Goal: Transaction & Acquisition: Purchase product/service

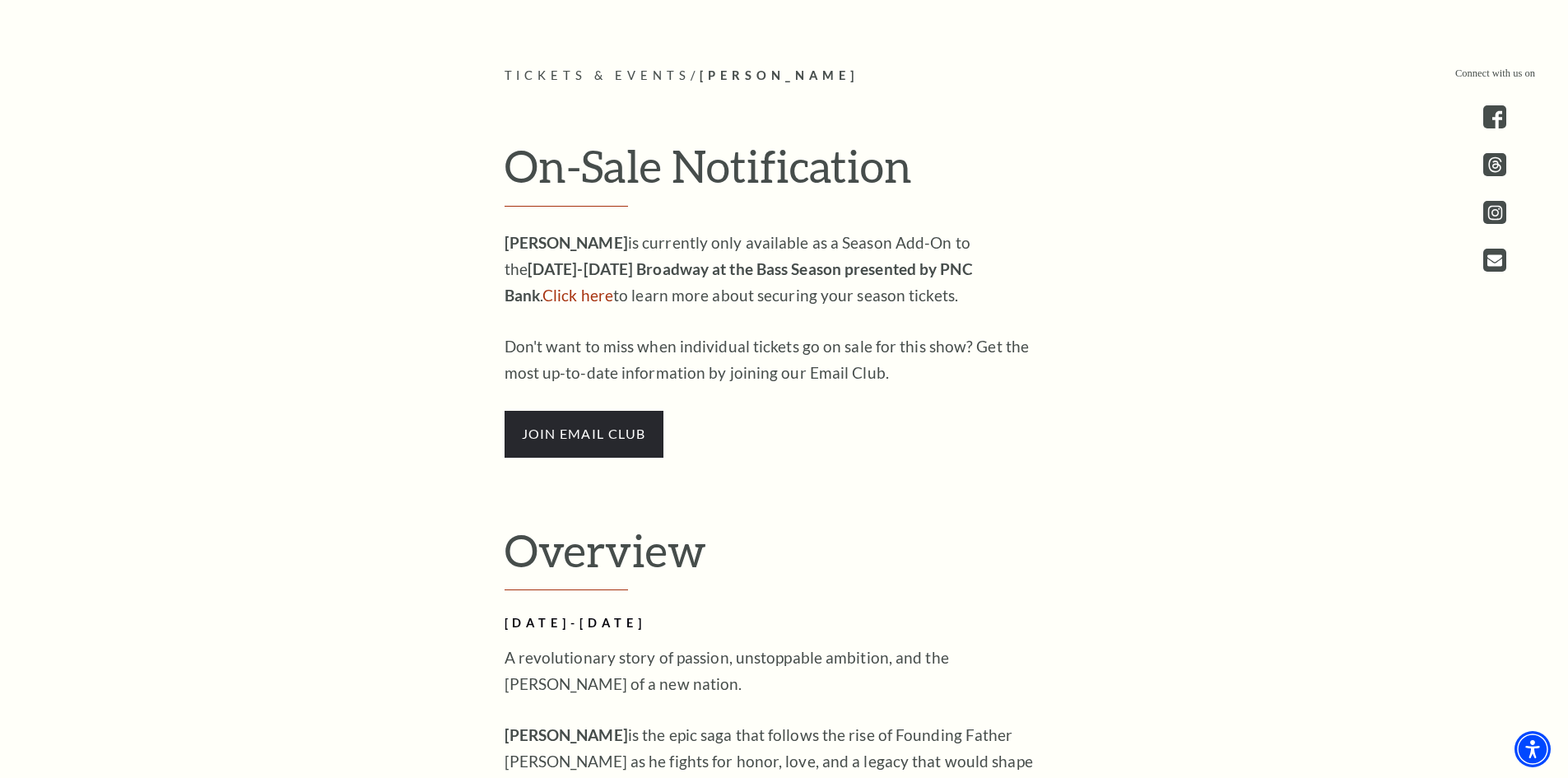
scroll to position [987, 0]
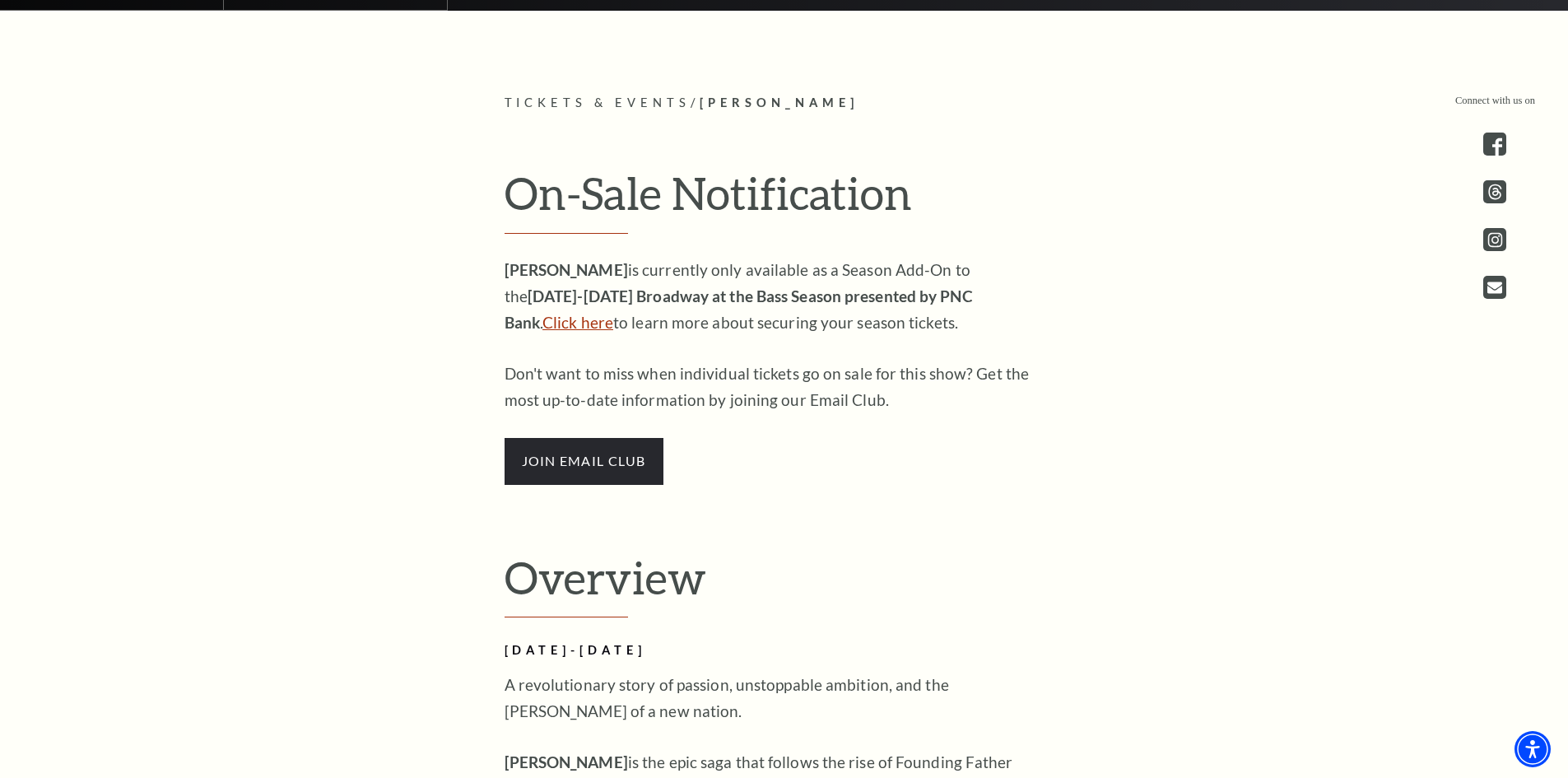
click at [613, 313] on link "Click here" at bounding box center [577, 322] width 70 height 19
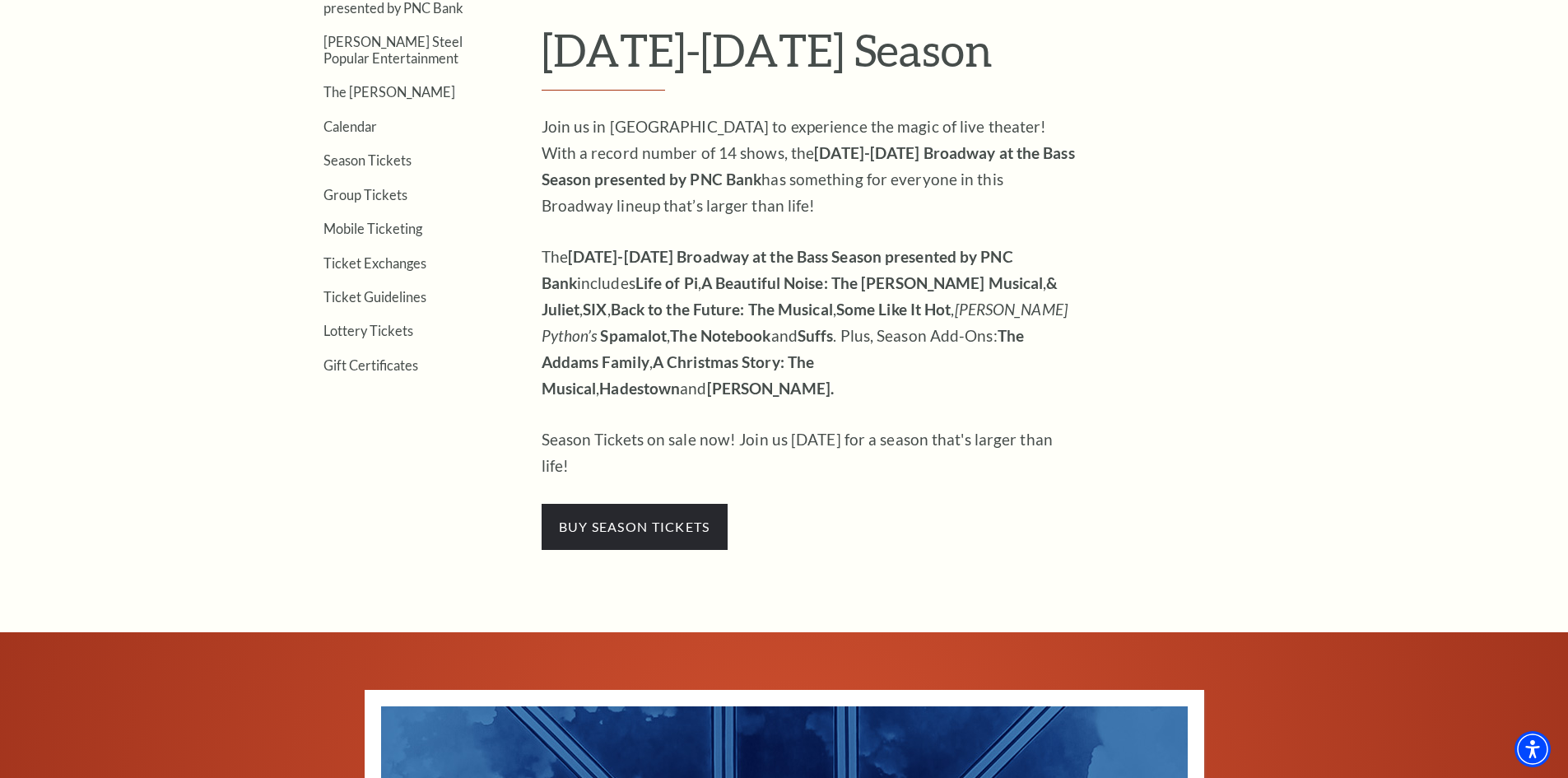
scroll to position [658, 0]
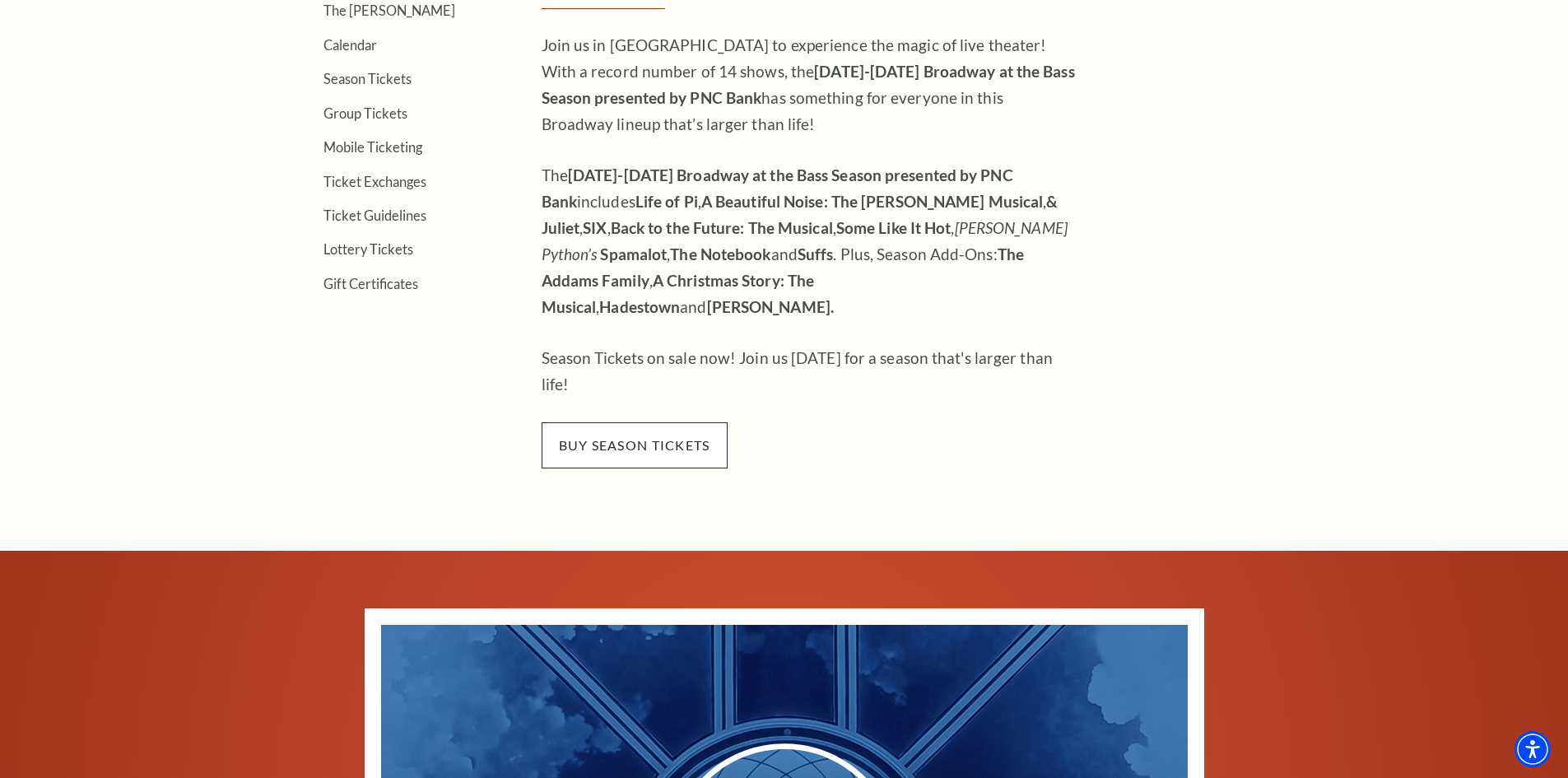
click at [628, 422] on span "buy season tickets" at bounding box center [635, 444] width 186 height 46
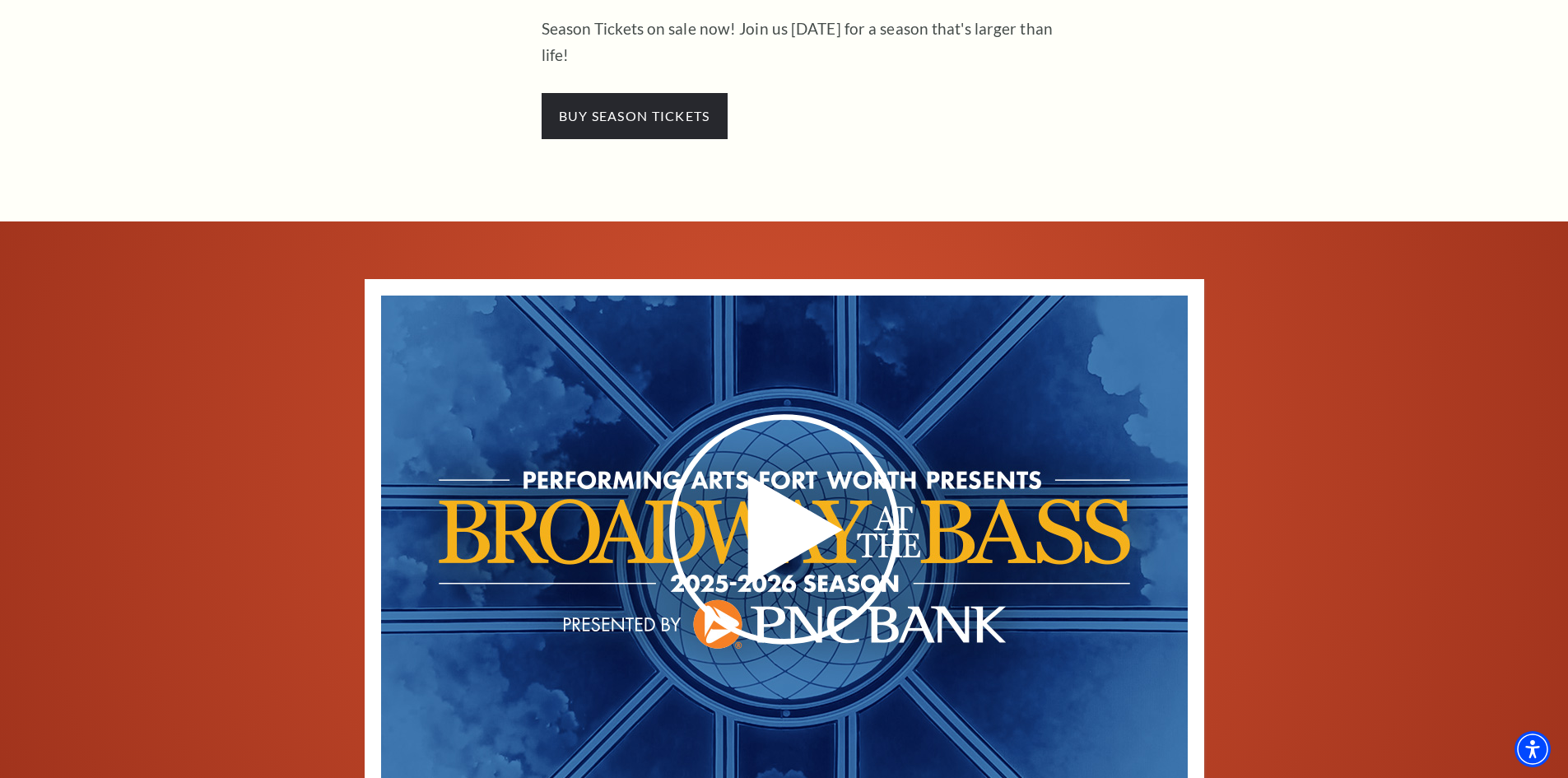
scroll to position [576, 0]
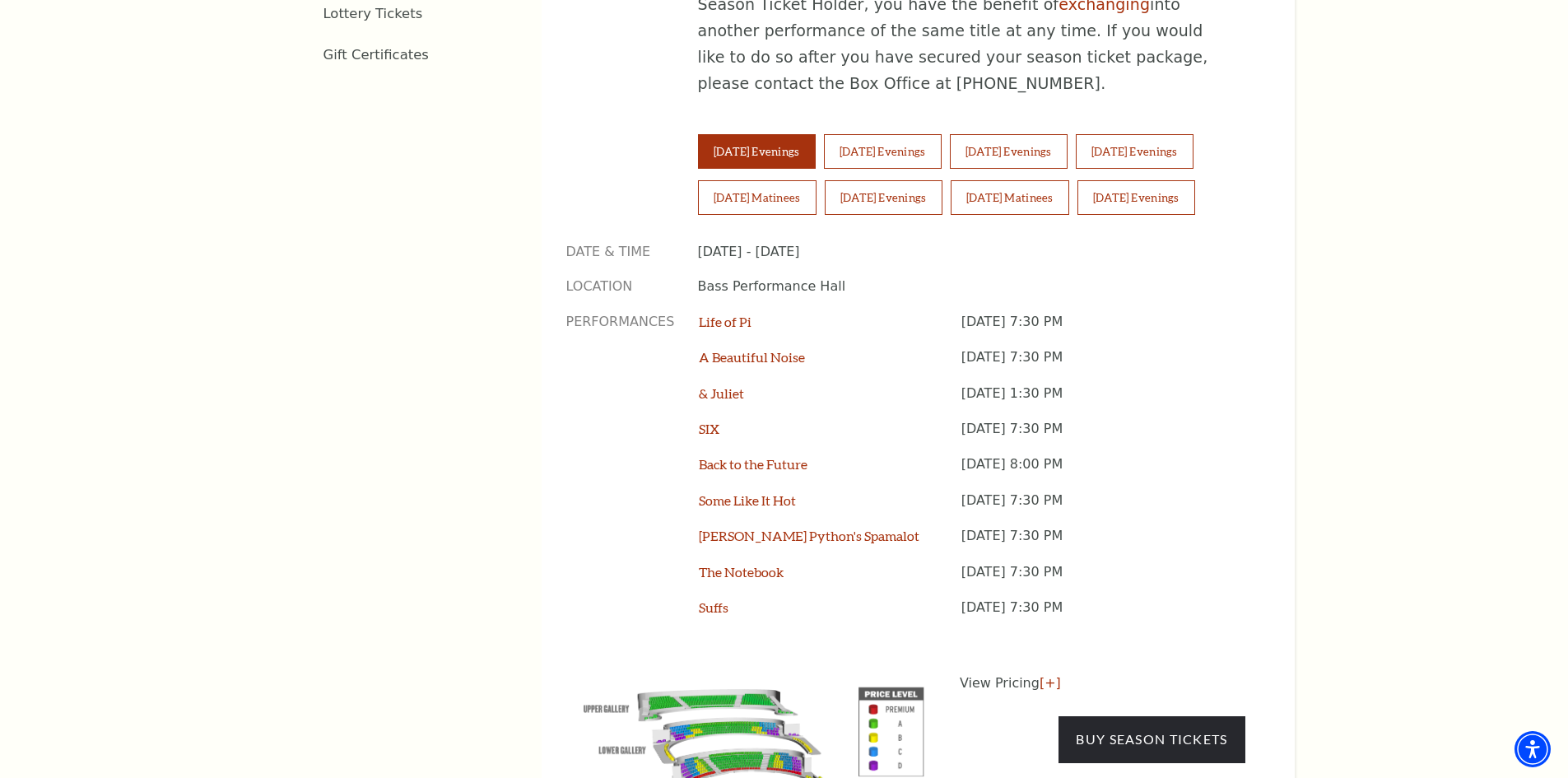
scroll to position [1232, 0]
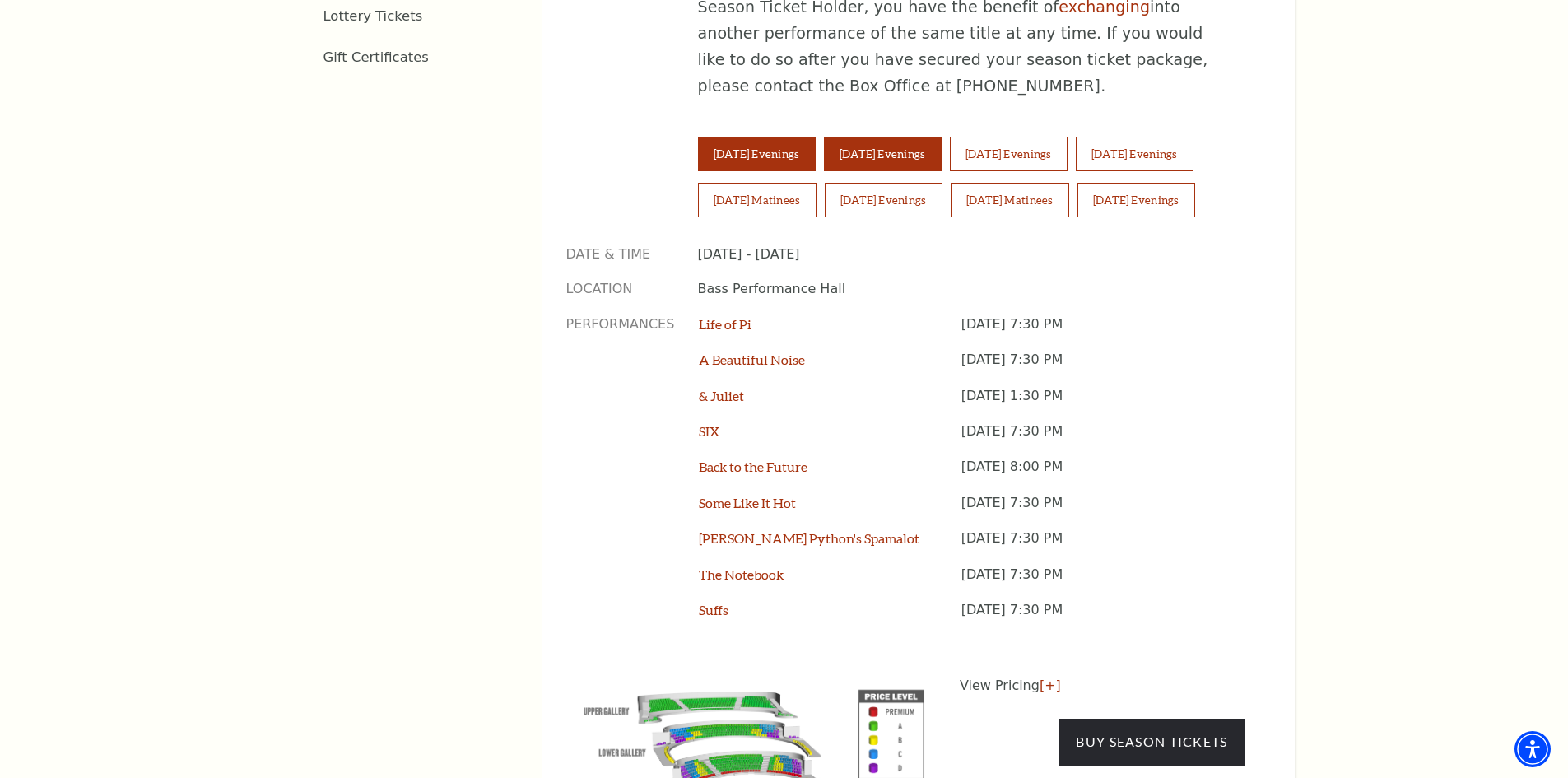
click at [923, 137] on button "Wednesday Evenings" at bounding box center [883, 154] width 118 height 35
click at [1059, 137] on button "Thursday Evenings" at bounding box center [1009, 154] width 118 height 35
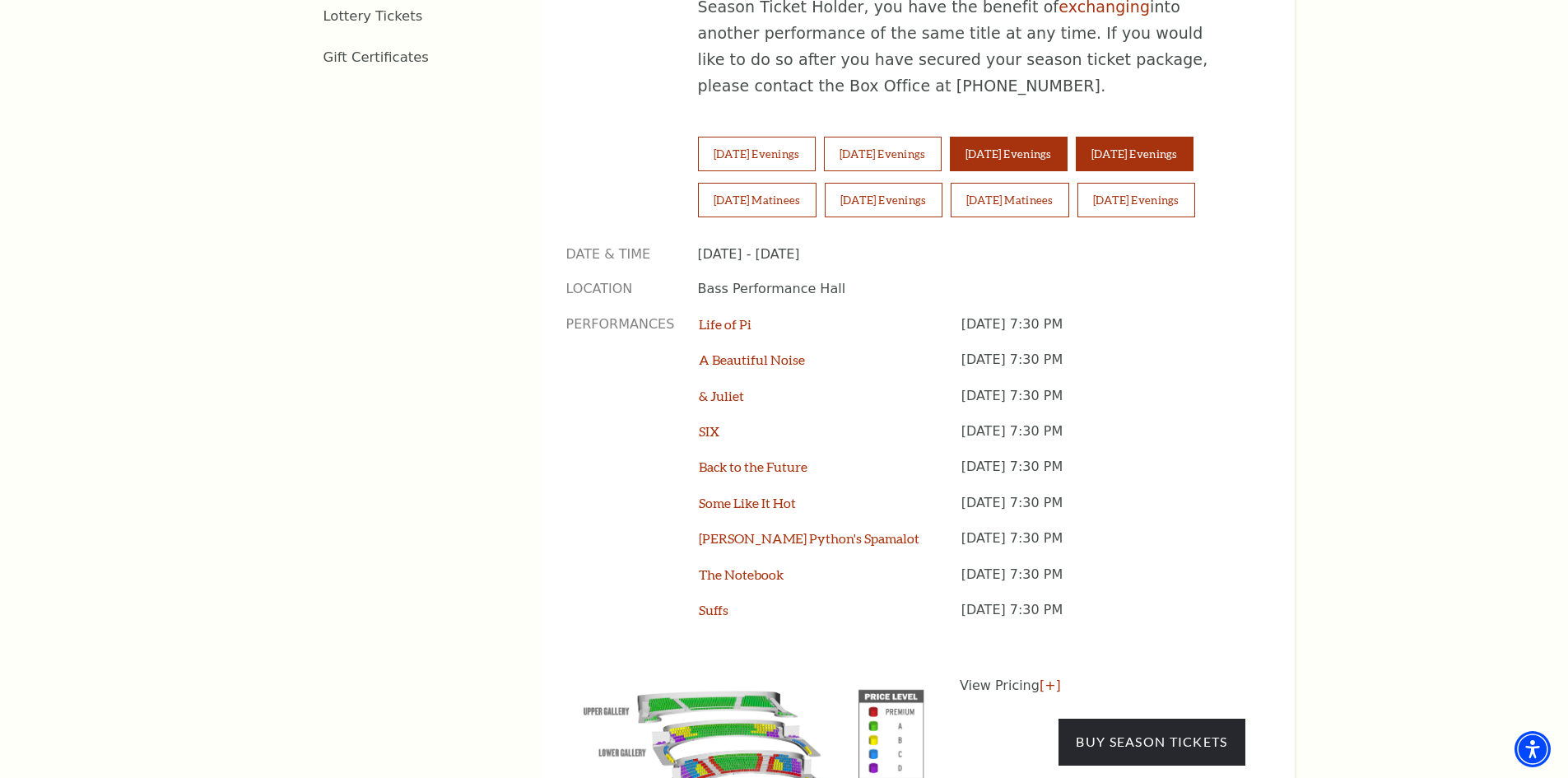
click at [1155, 137] on button "Friday Evenings" at bounding box center [1135, 154] width 118 height 35
click at [770, 183] on button "Saturday Matinees" at bounding box center [757, 200] width 118 height 35
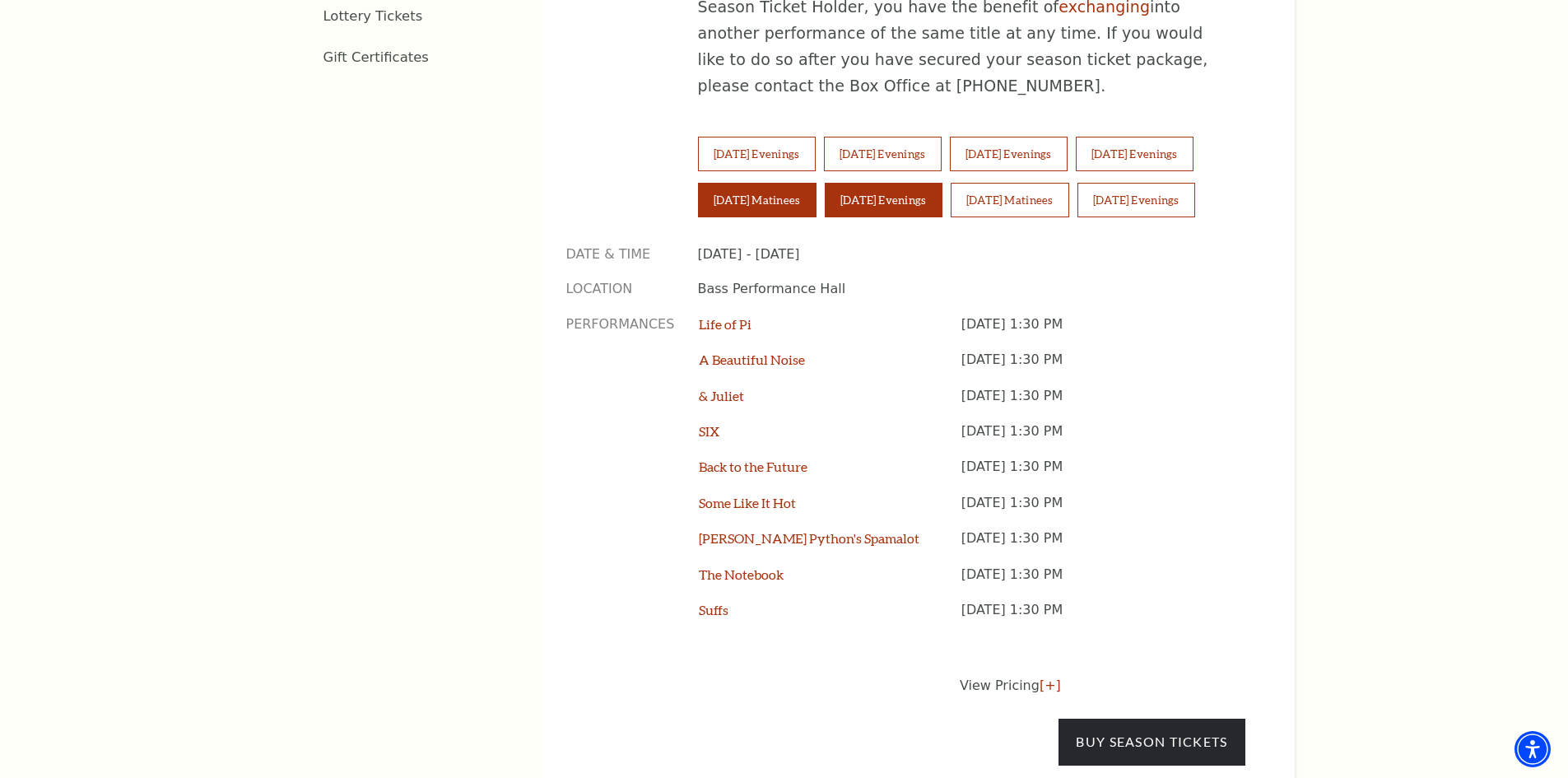
click at [923, 183] on button "Saturday Evenings" at bounding box center [884, 200] width 118 height 35
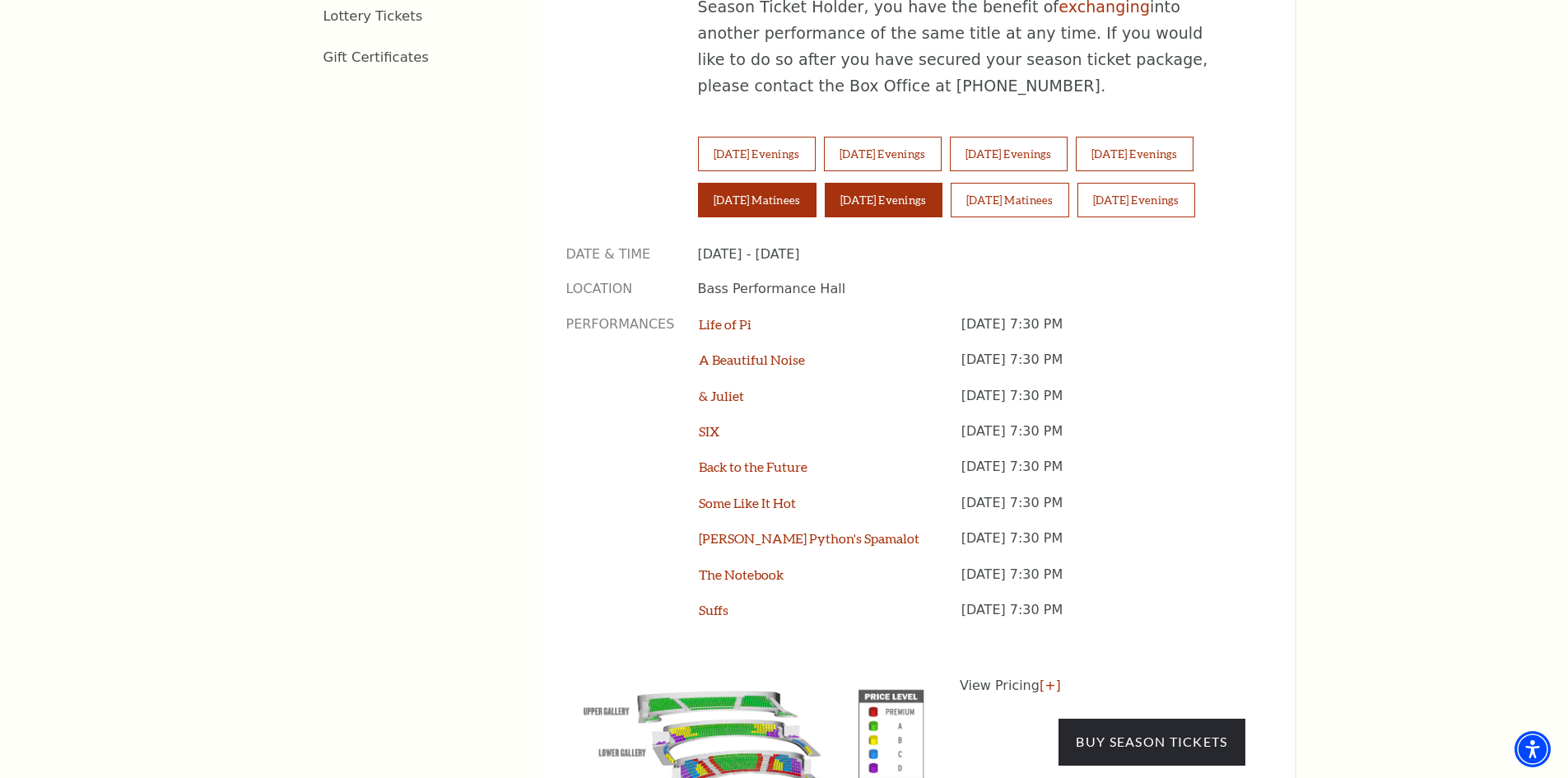
click at [784, 183] on button "Saturday Matinees" at bounding box center [757, 200] width 118 height 35
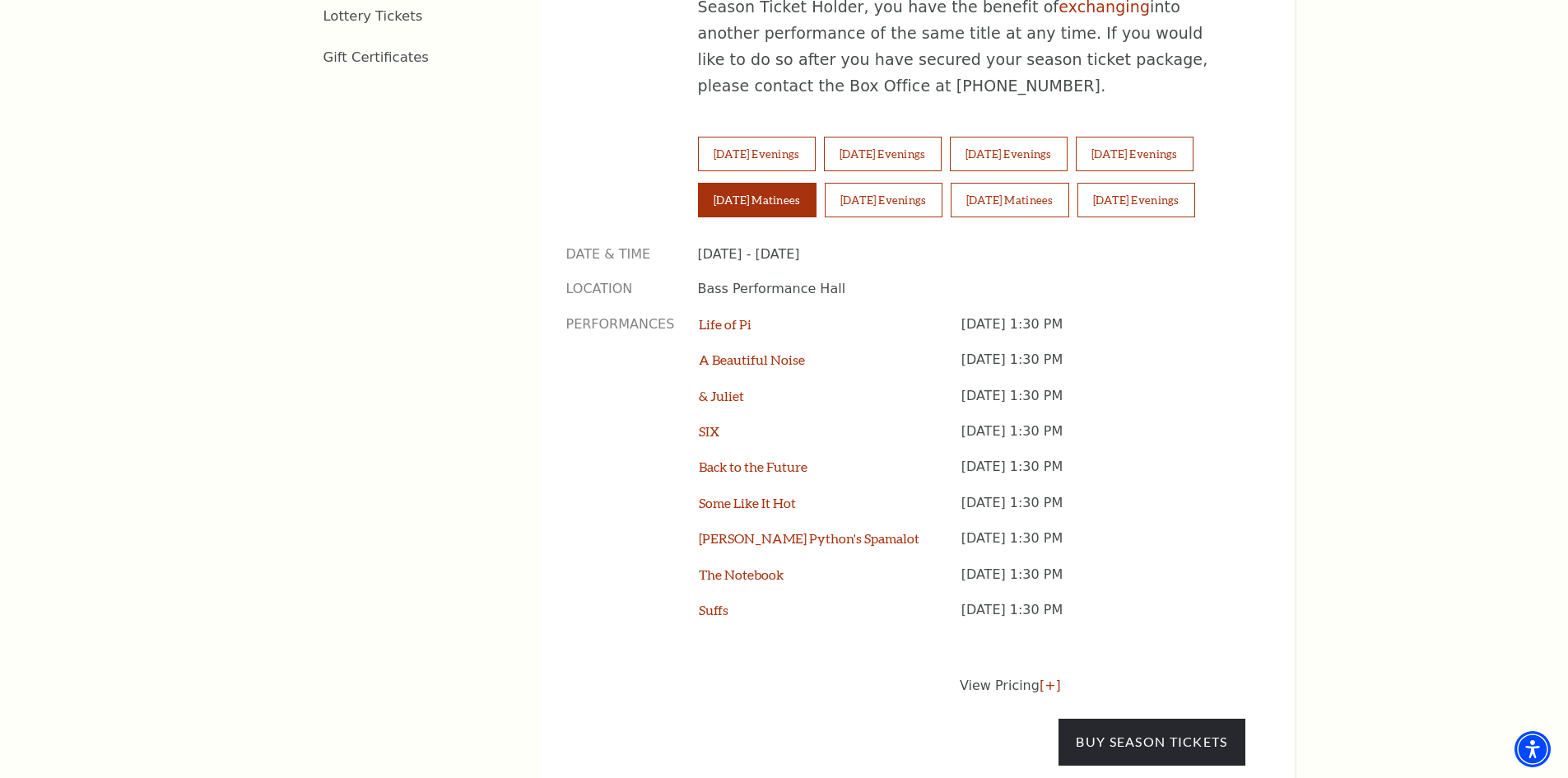
drag, startPoint x: 881, startPoint y: 149, endPoint x: 886, endPoint y: 138, distance: 12.1
click at [881, 147] on div "Tuesday Evenings Wednesday Evenings Thursday Evenings Friday Evenings Saturday …" at bounding box center [972, 183] width 548 height 92
click at [887, 183] on button "Saturday Evenings" at bounding box center [884, 200] width 118 height 35
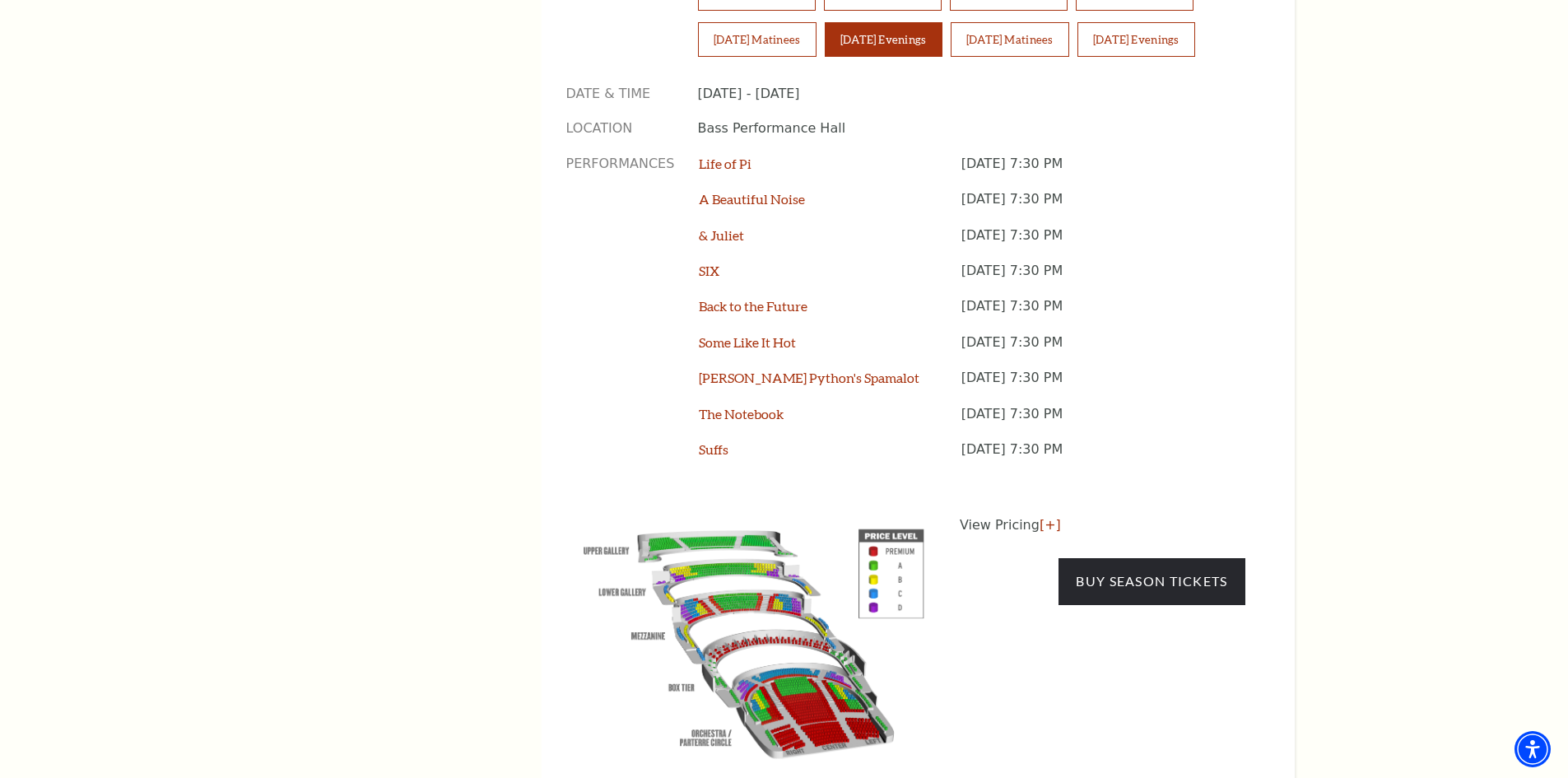
scroll to position [1397, 0]
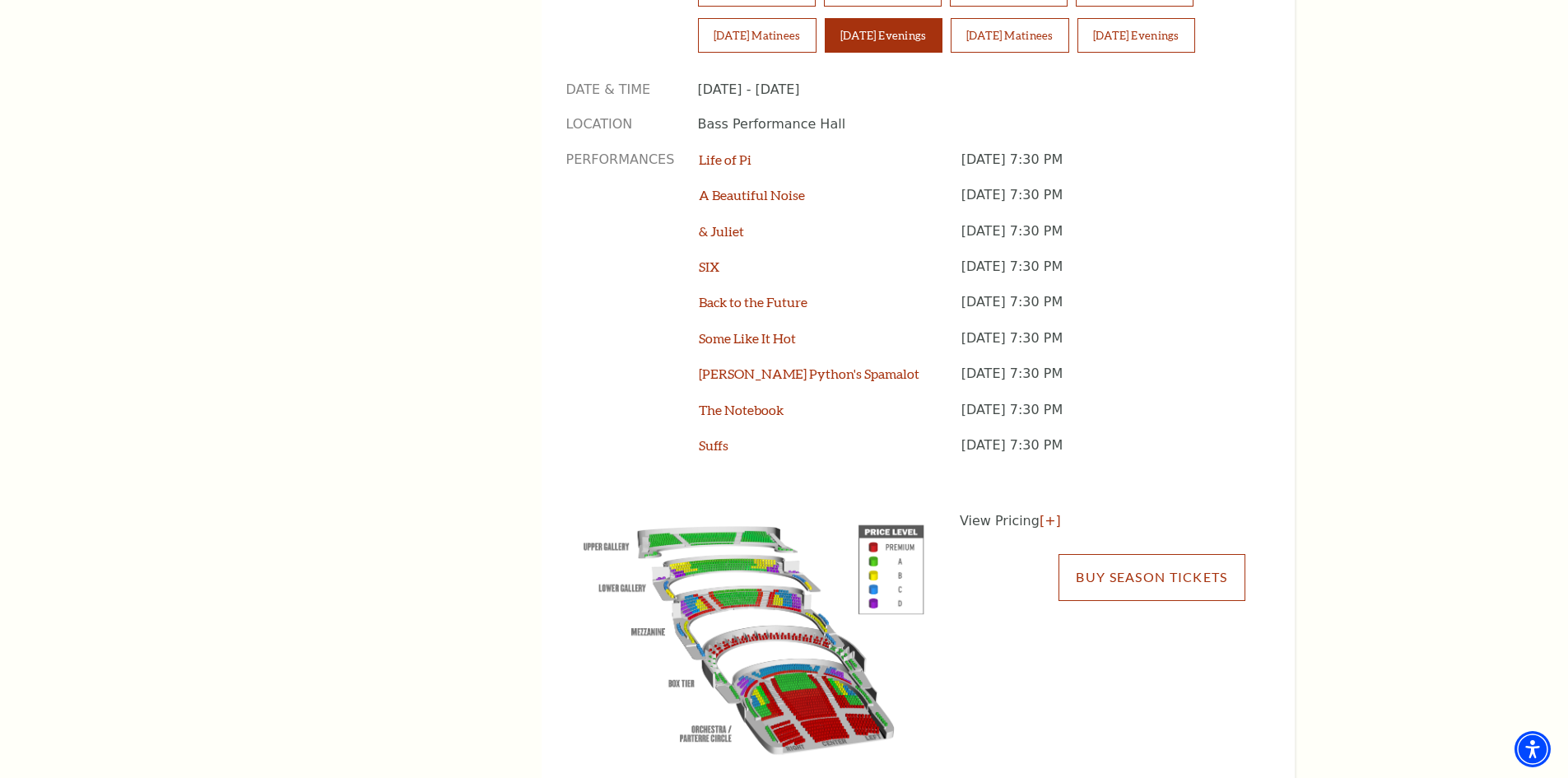
click at [1144, 554] on link "Buy Season Tickets" at bounding box center [1152, 576] width 186 height 46
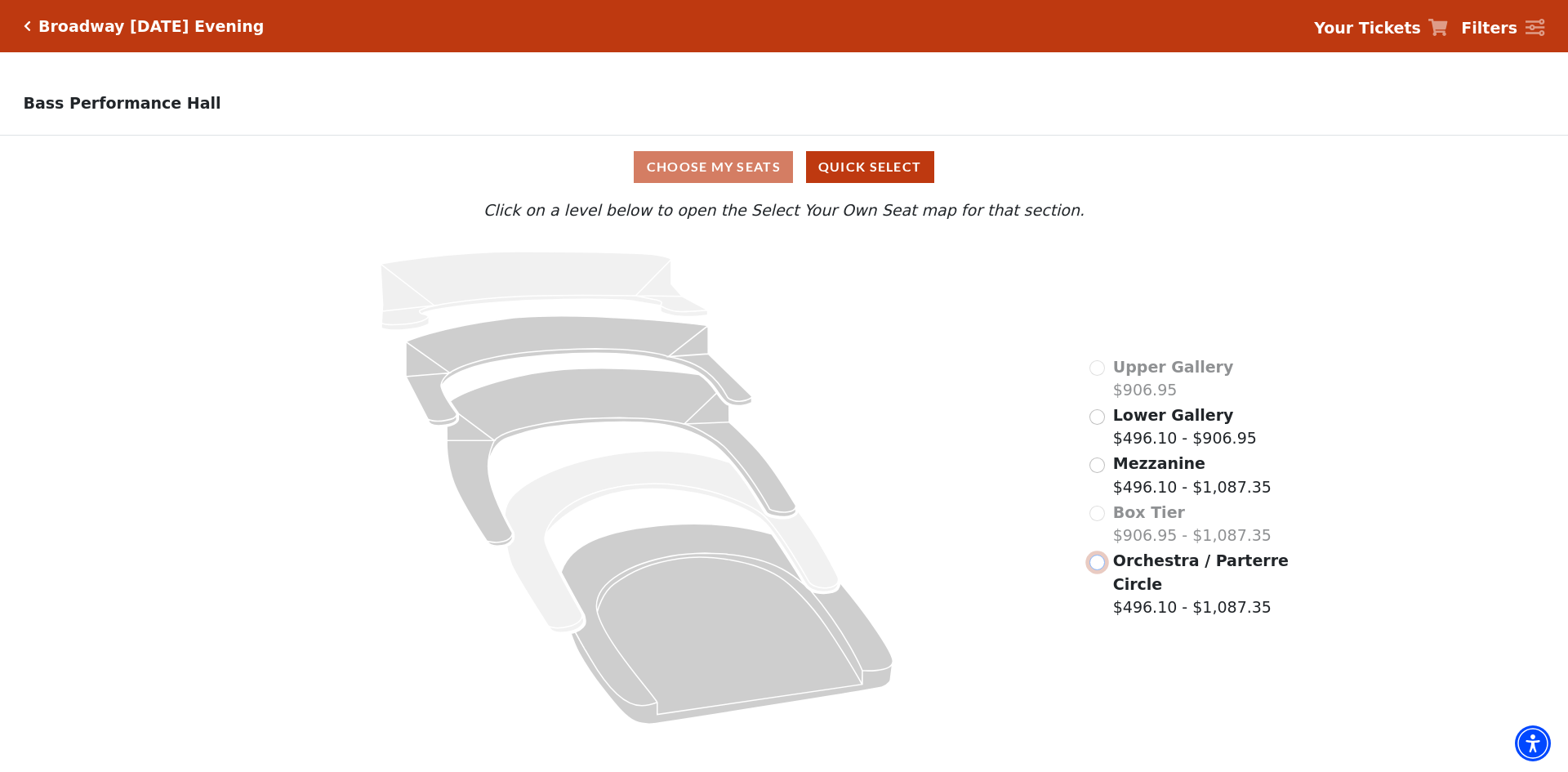
click at [1102, 570] on input "Orchestra / Parterre Circle$496.10 - $1,087.35\a" at bounding box center [1097, 562] width 16 height 16
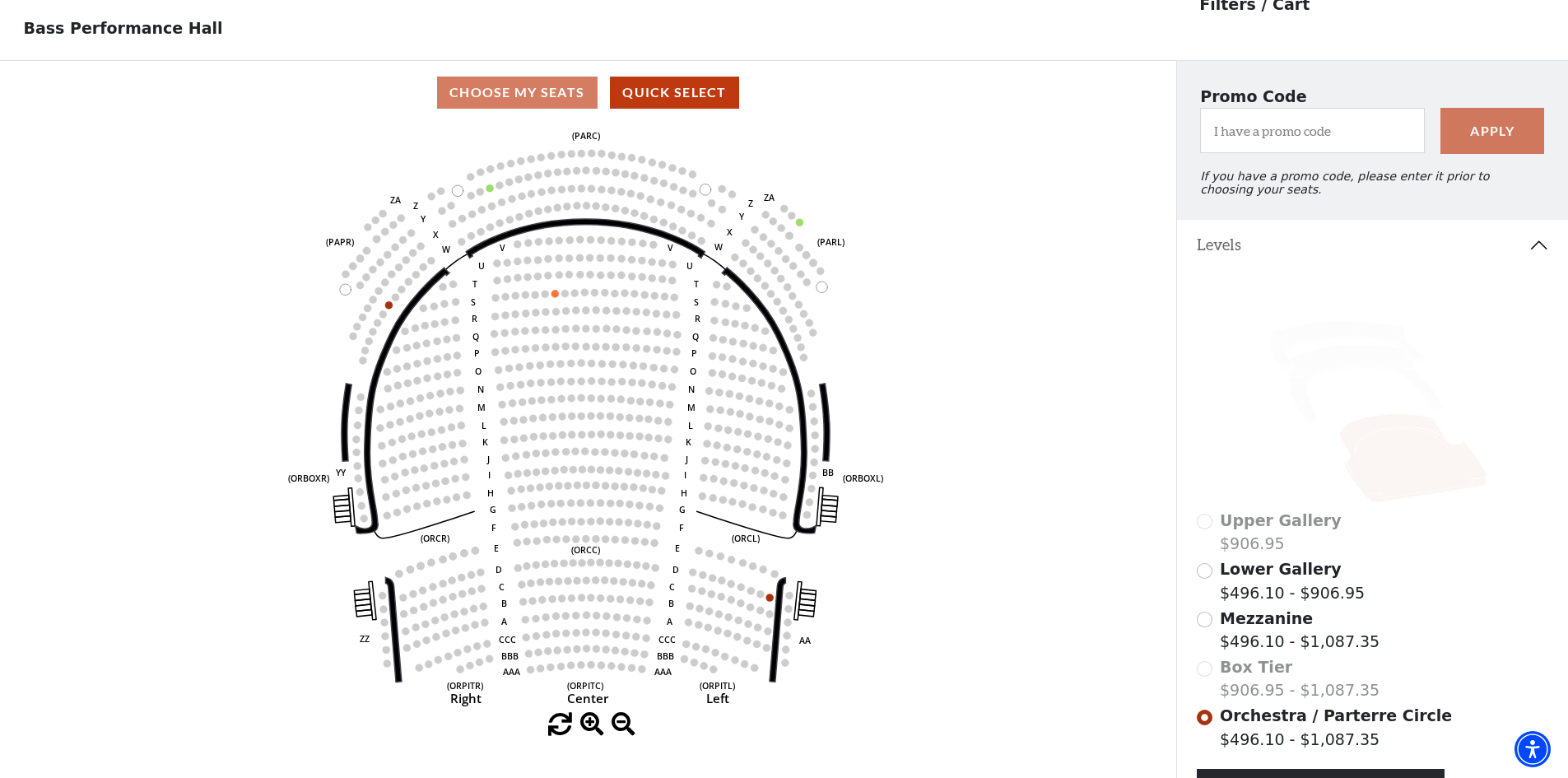
scroll to position [77, 0]
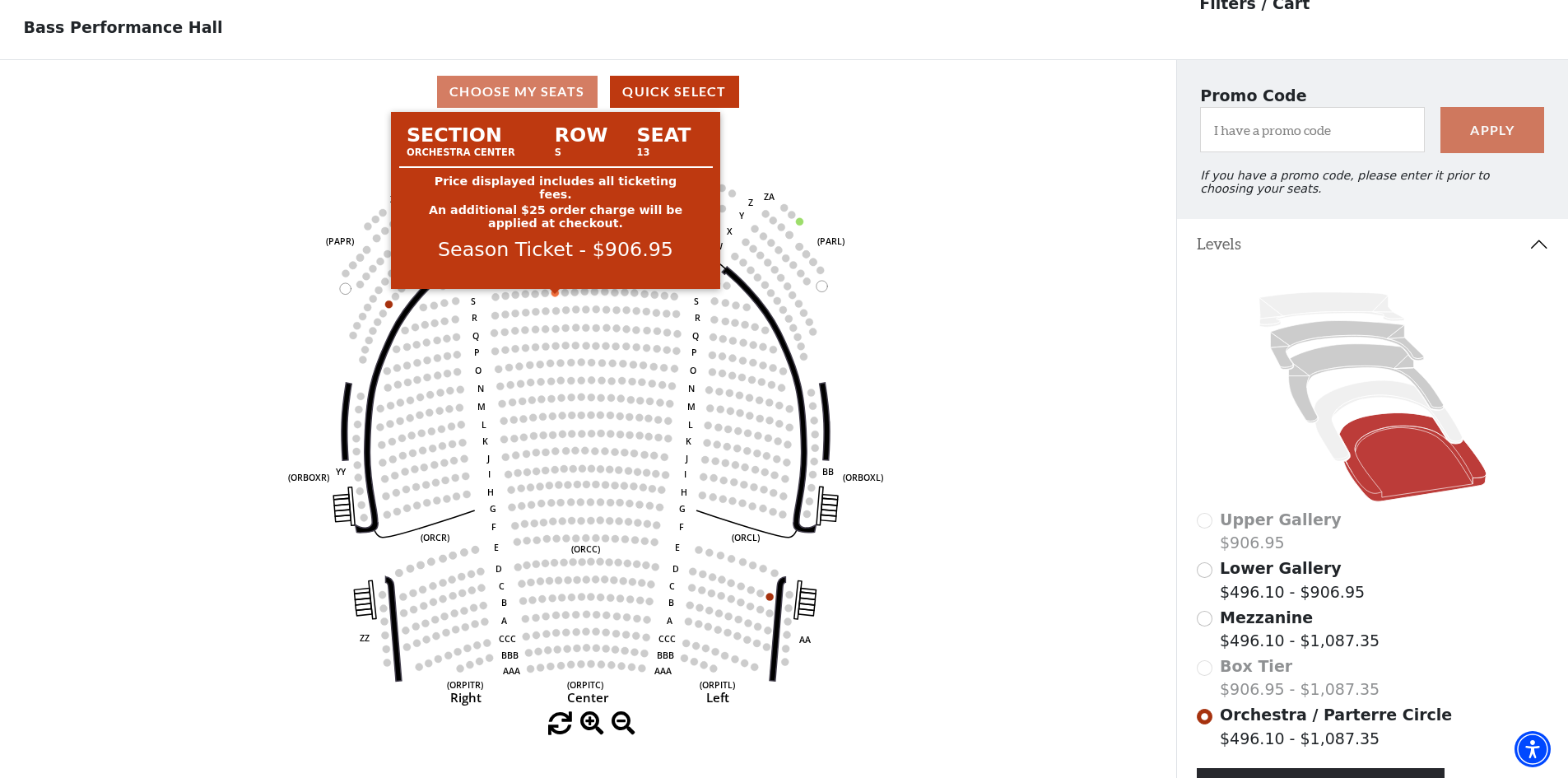
click at [556, 296] on circle at bounding box center [555, 292] width 8 height 7
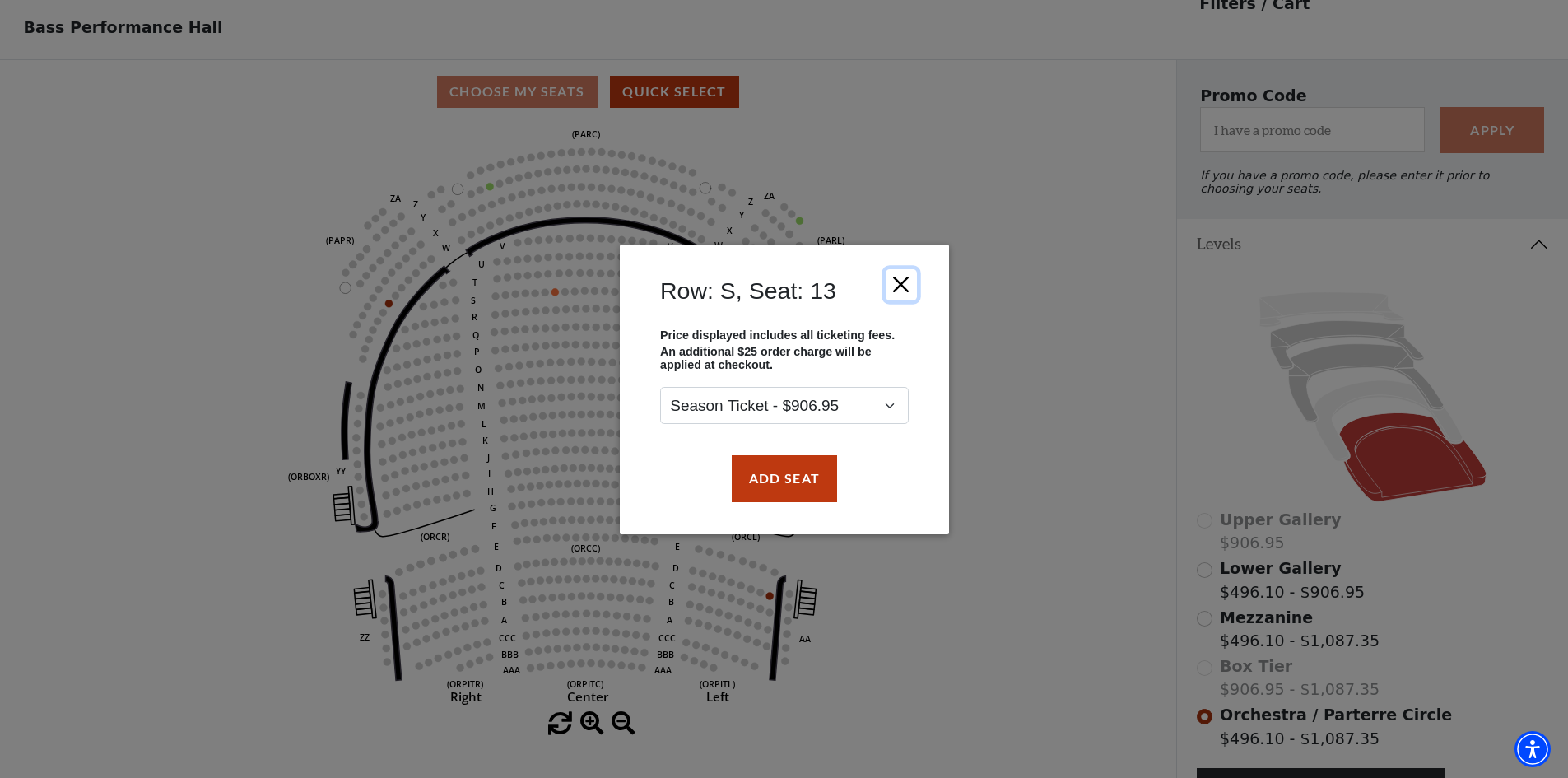
click at [908, 277] on button "Close" at bounding box center [900, 283] width 31 height 31
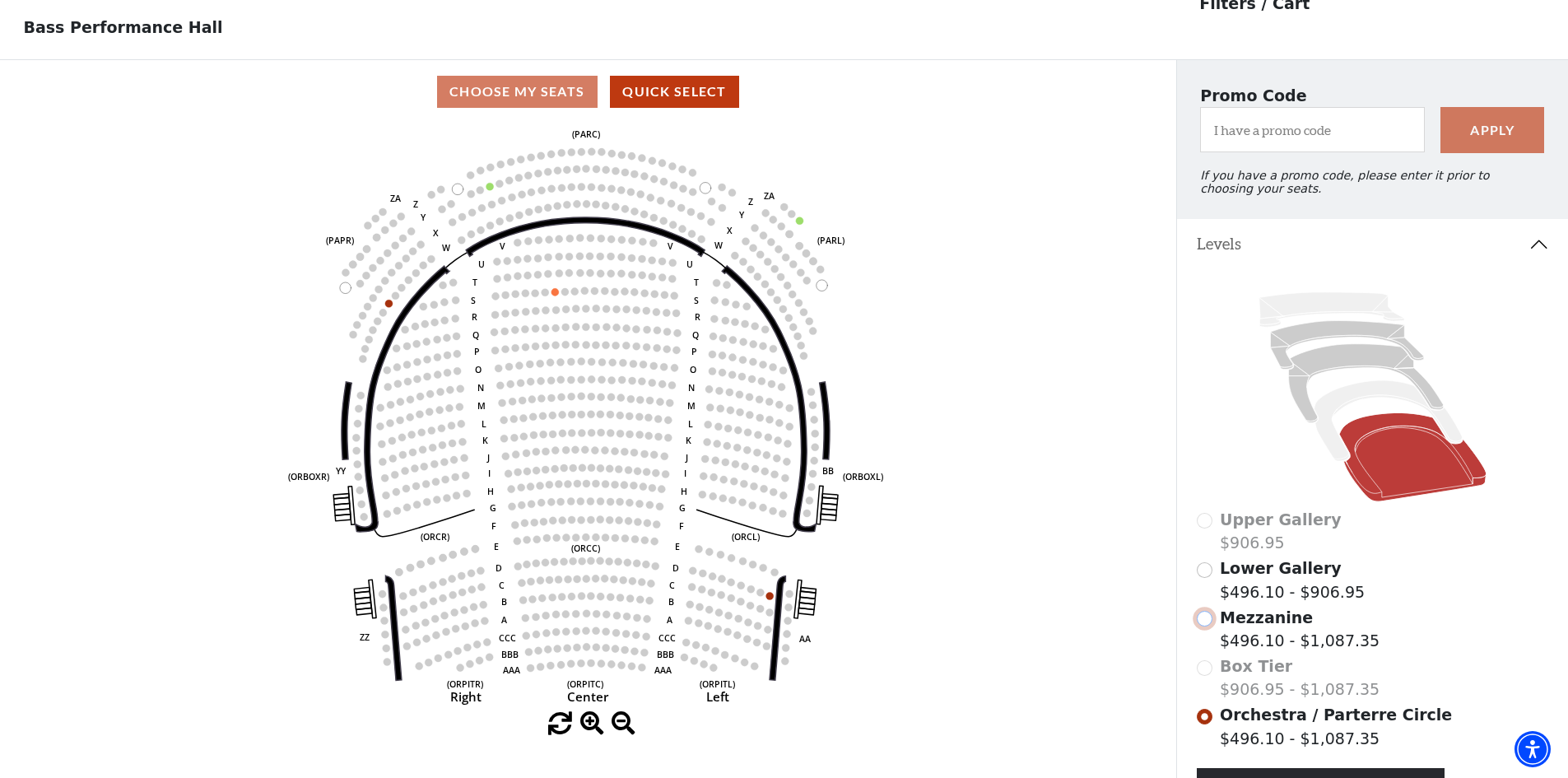
click at [1201, 626] on input "Mezzanine$496.10 - $1,087.35\a" at bounding box center [1204, 618] width 16 height 16
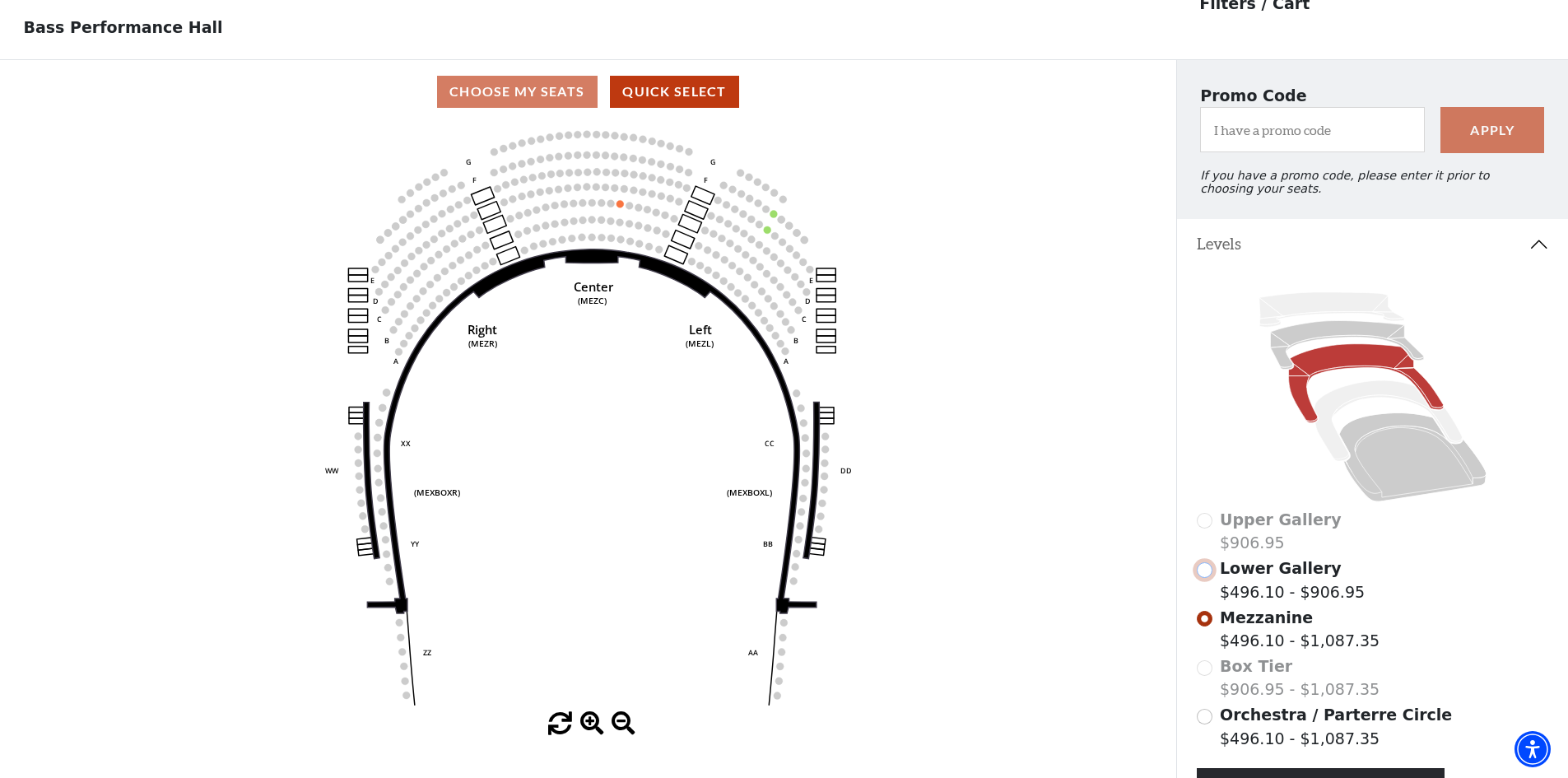
click at [1211, 577] on input "Lower Gallery$496.10 - $906.95\a" at bounding box center [1204, 570] width 16 height 16
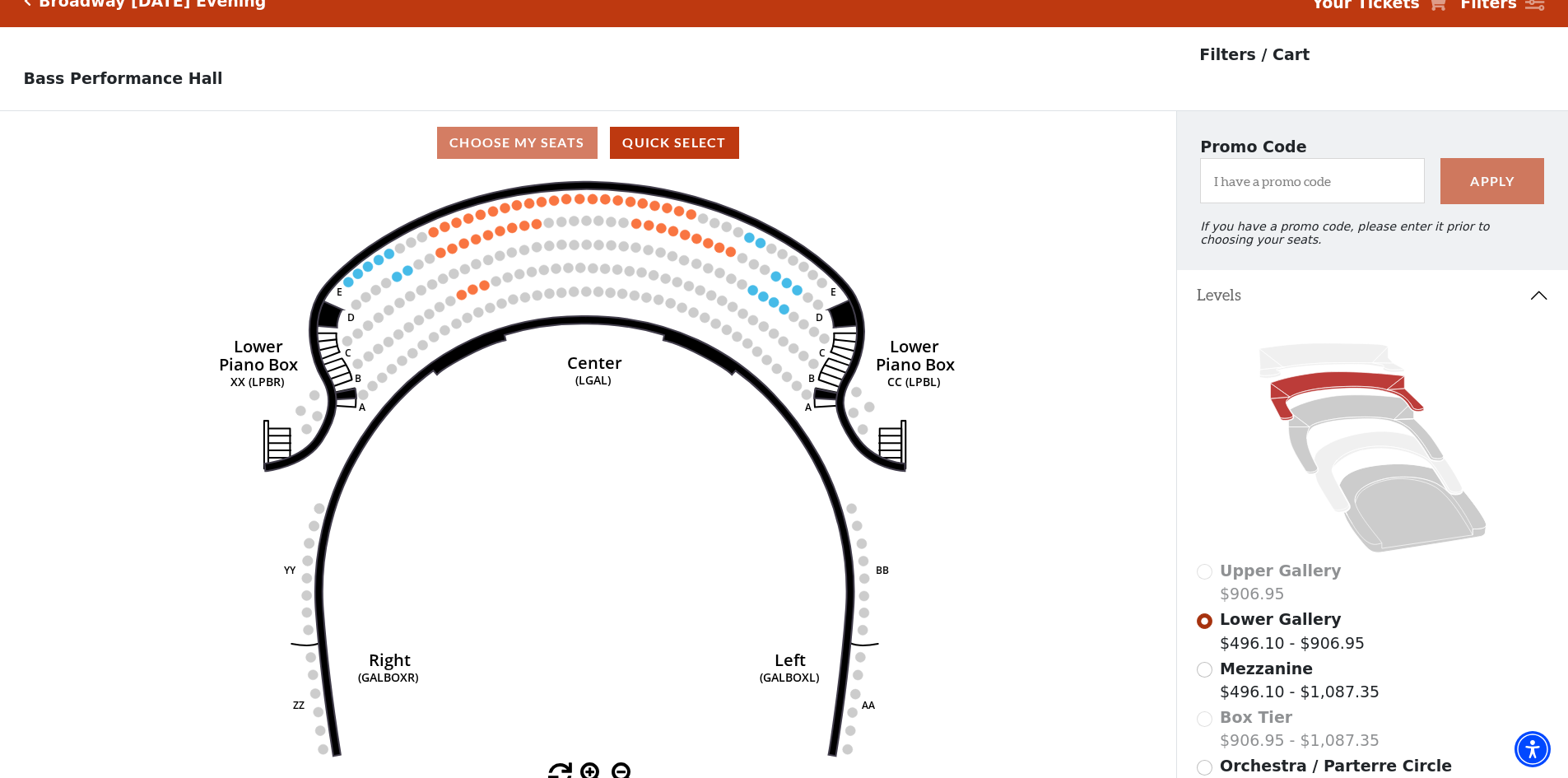
scroll to position [0, 0]
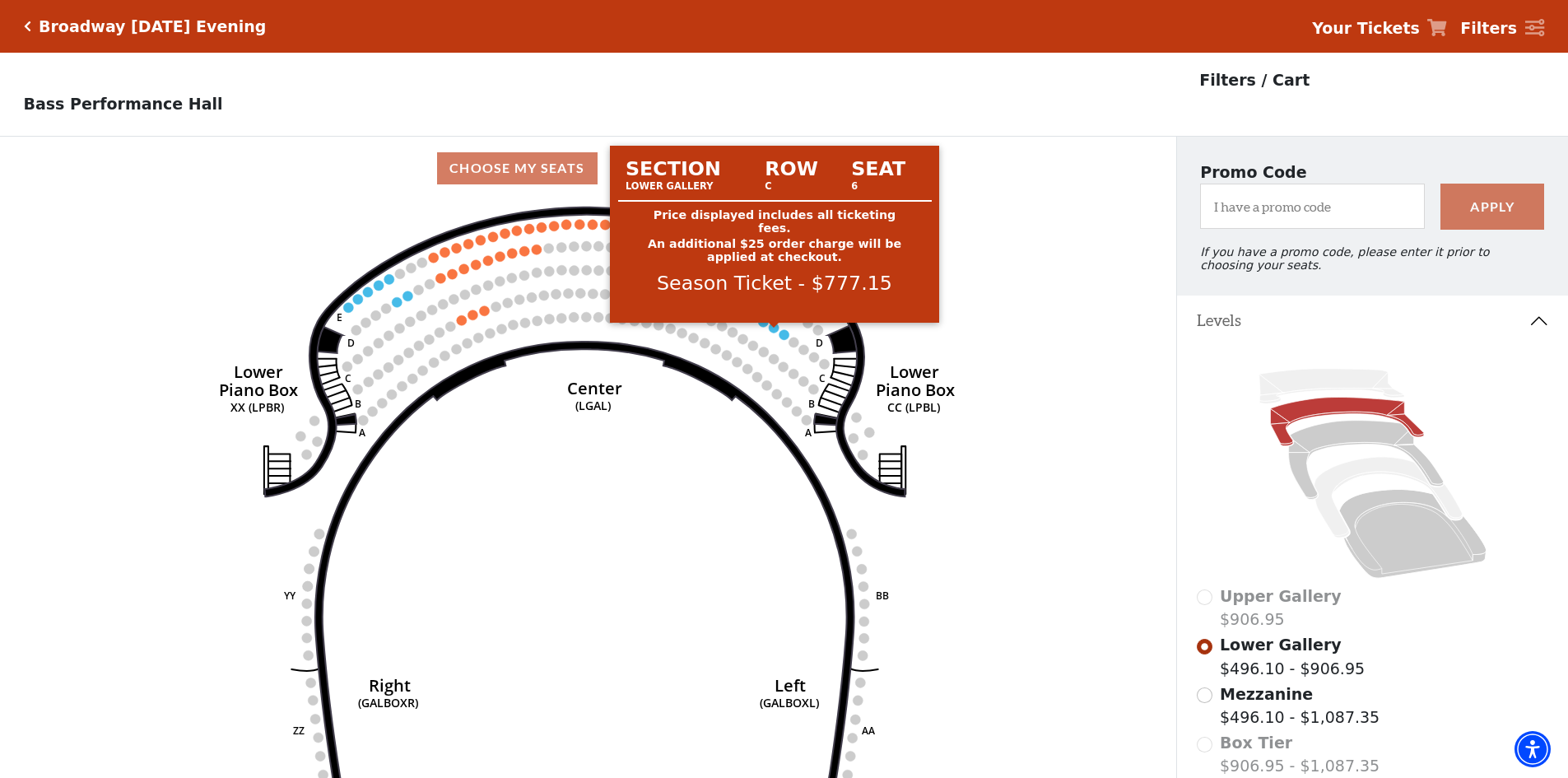
click at [772, 333] on circle at bounding box center [774, 327] width 10 height 10
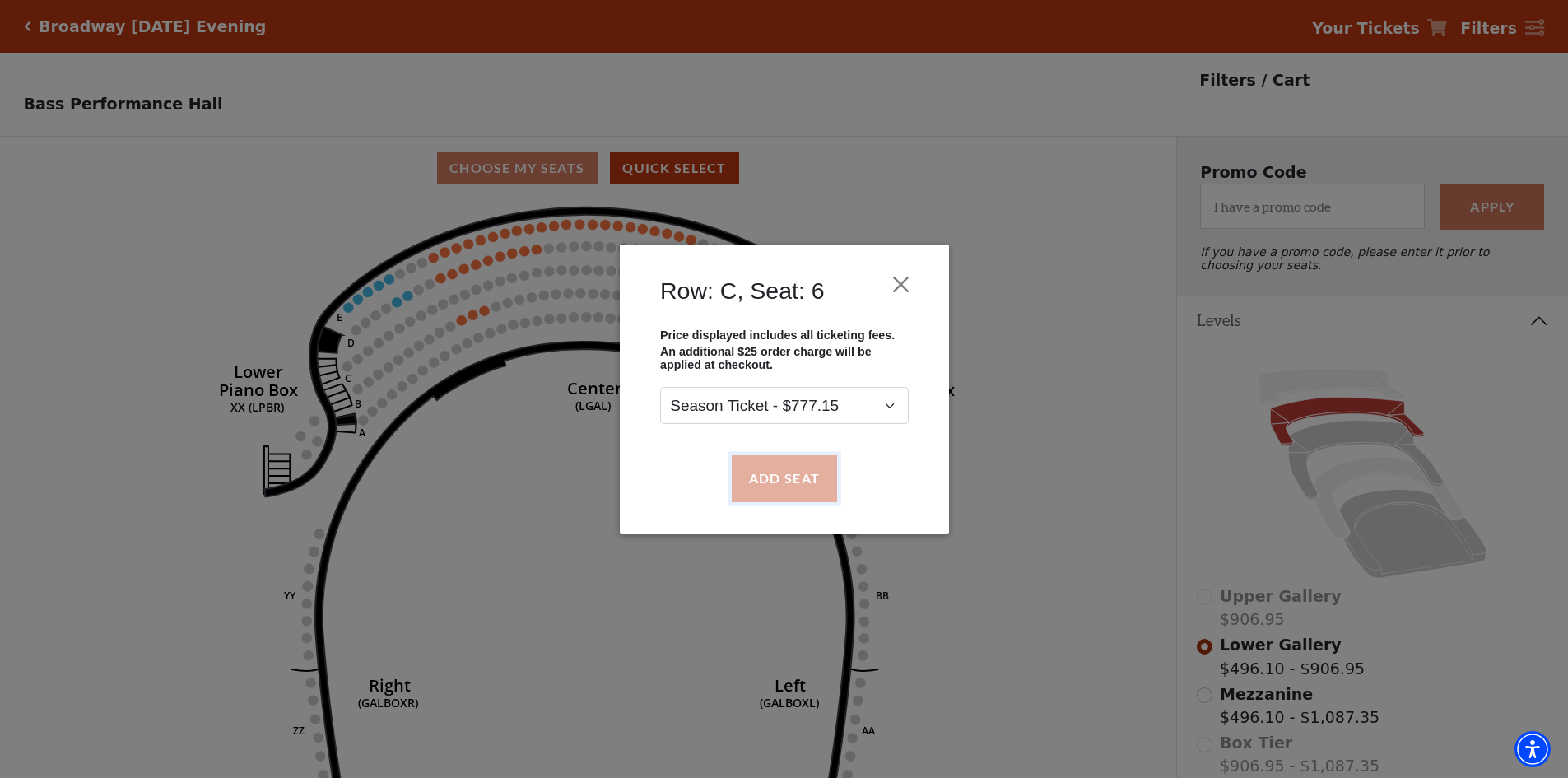
click at [822, 464] on button "Add Seat" at bounding box center [784, 477] width 105 height 46
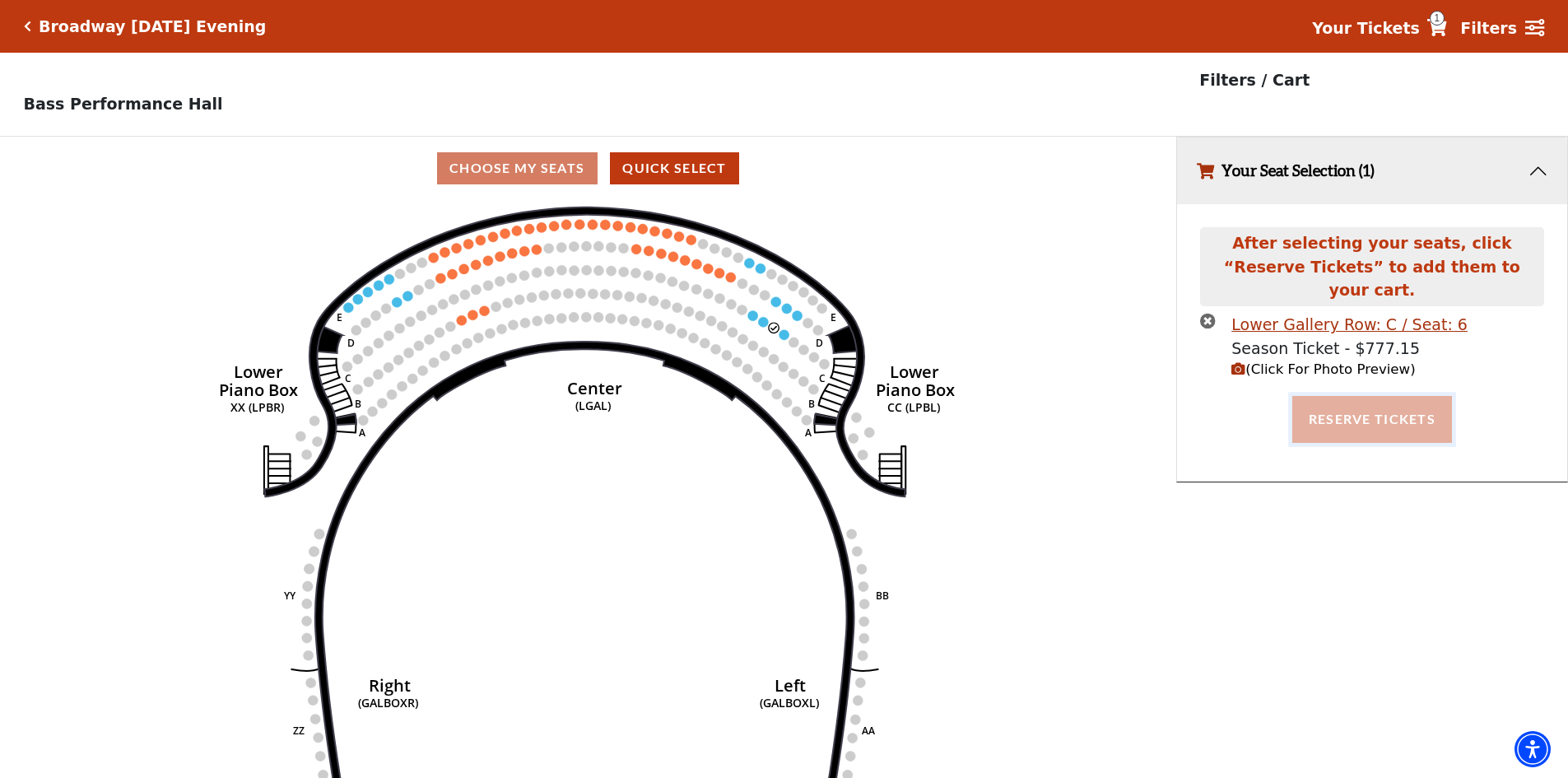
click at [1321, 408] on button "Reserve Tickets" at bounding box center [1372, 418] width 159 height 46
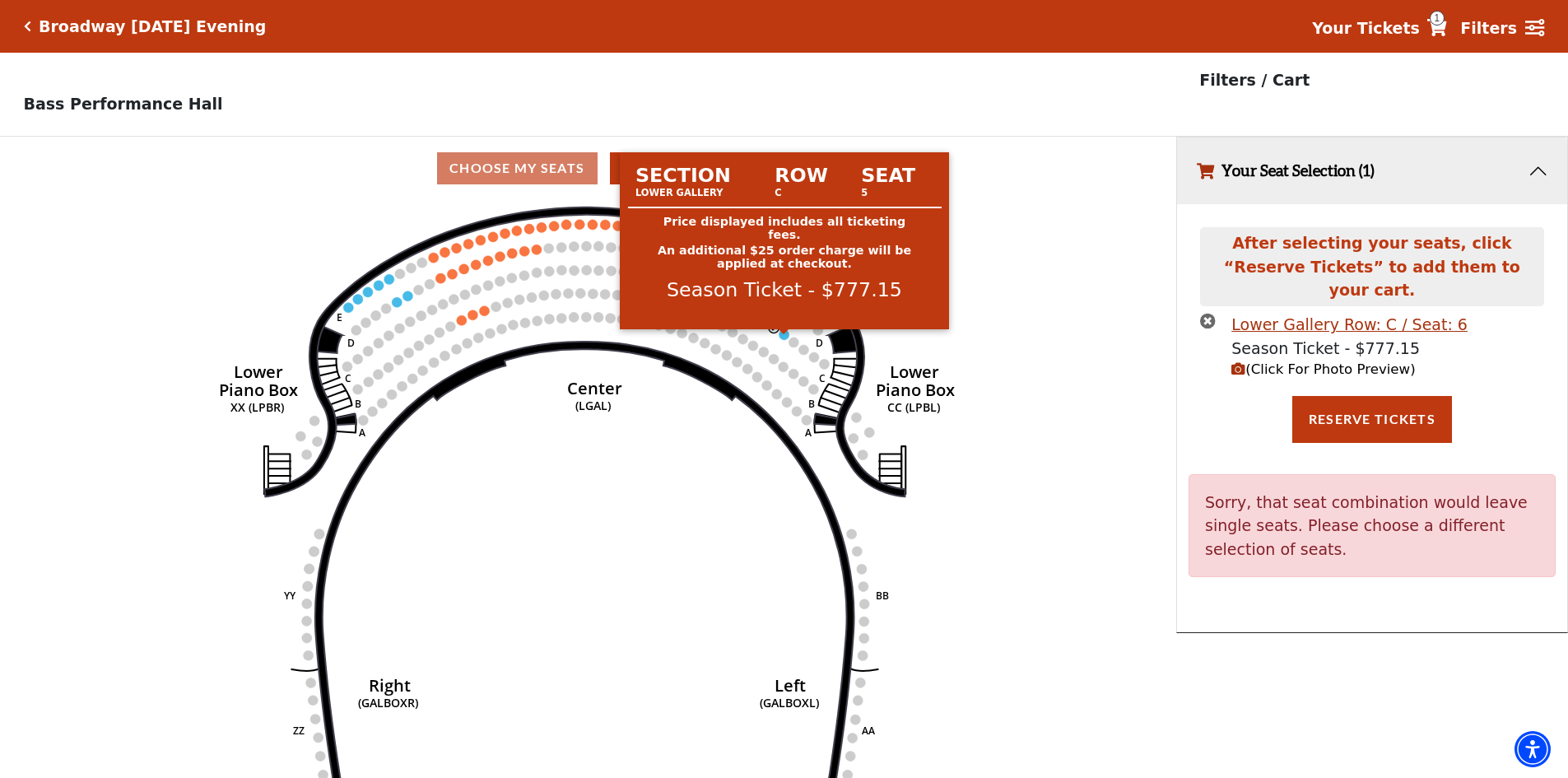
click at [785, 339] on circle at bounding box center [784, 334] width 10 height 10
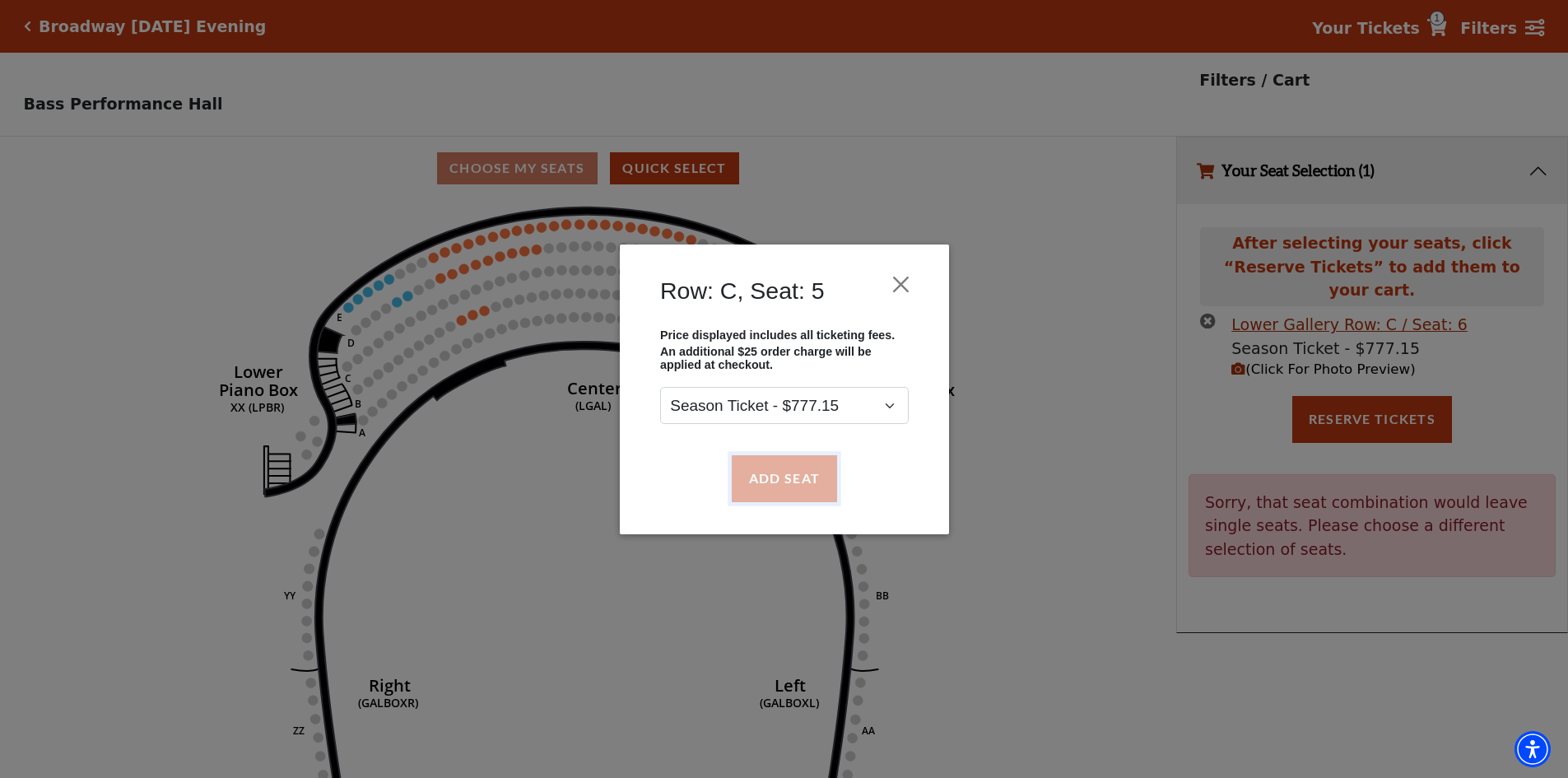
click at [819, 479] on button "Add Seat" at bounding box center [784, 477] width 105 height 46
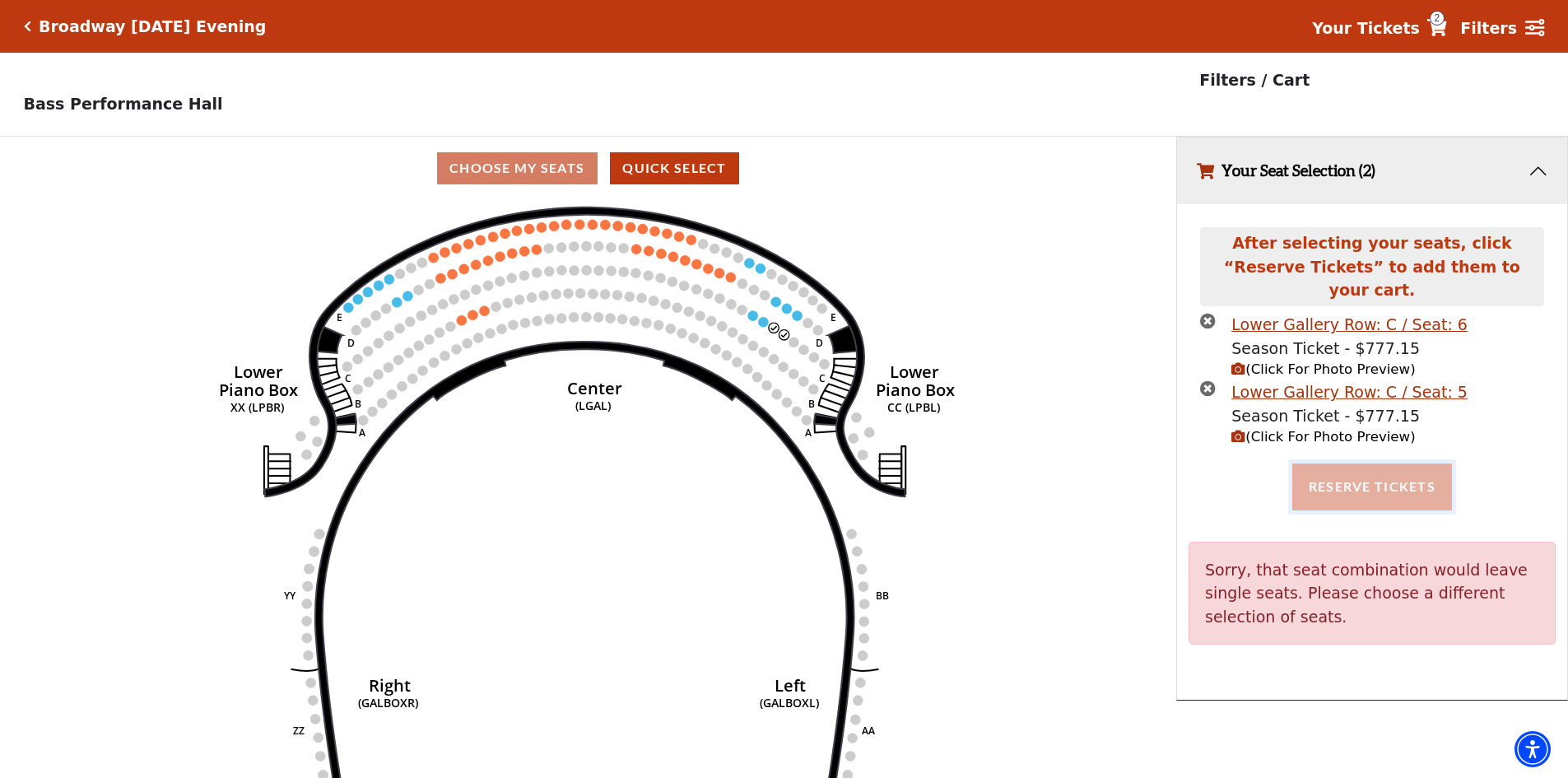
click at [1347, 474] on button "Reserve Tickets" at bounding box center [1372, 486] width 159 height 46
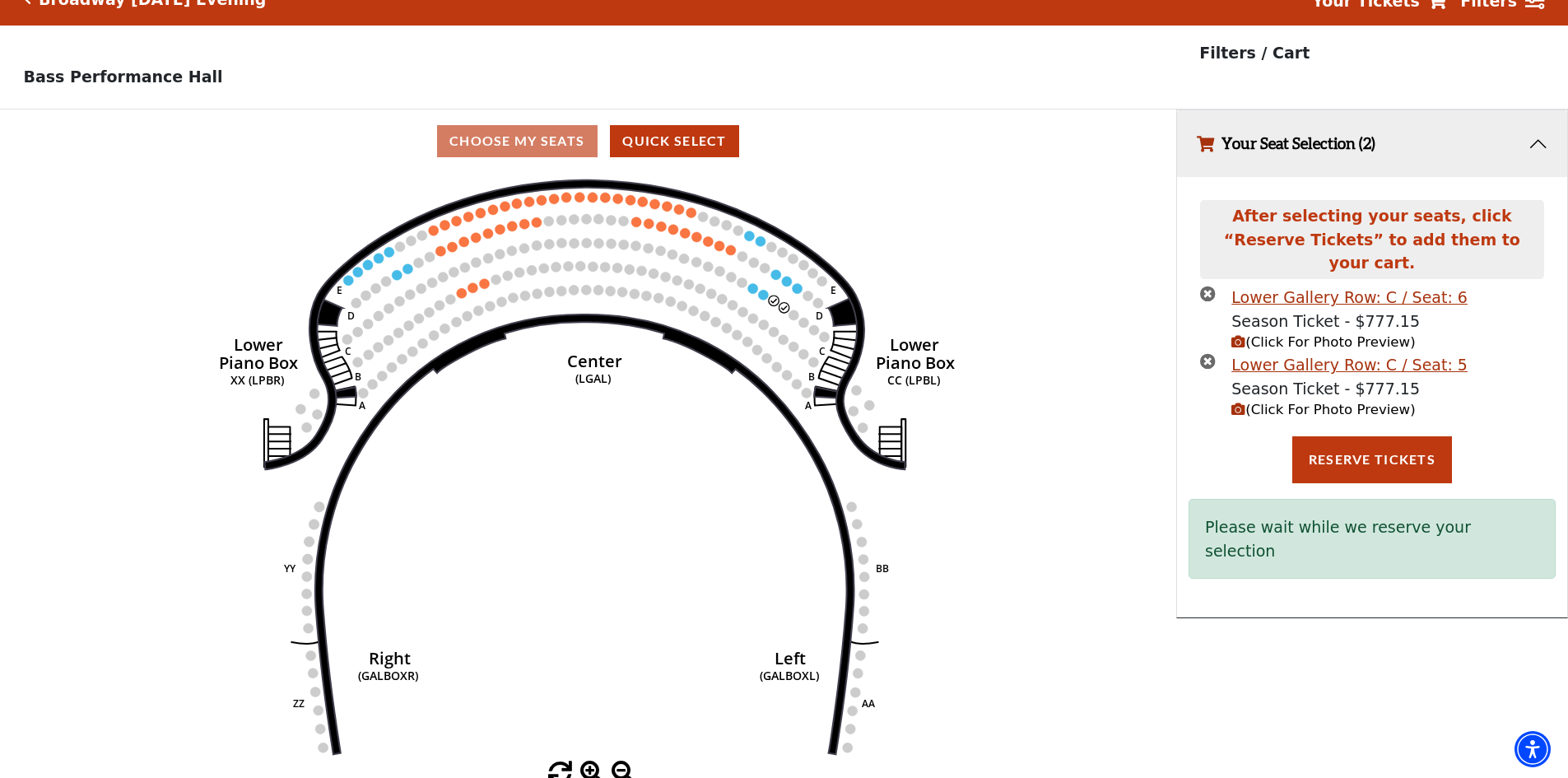
scroll to position [40, 0]
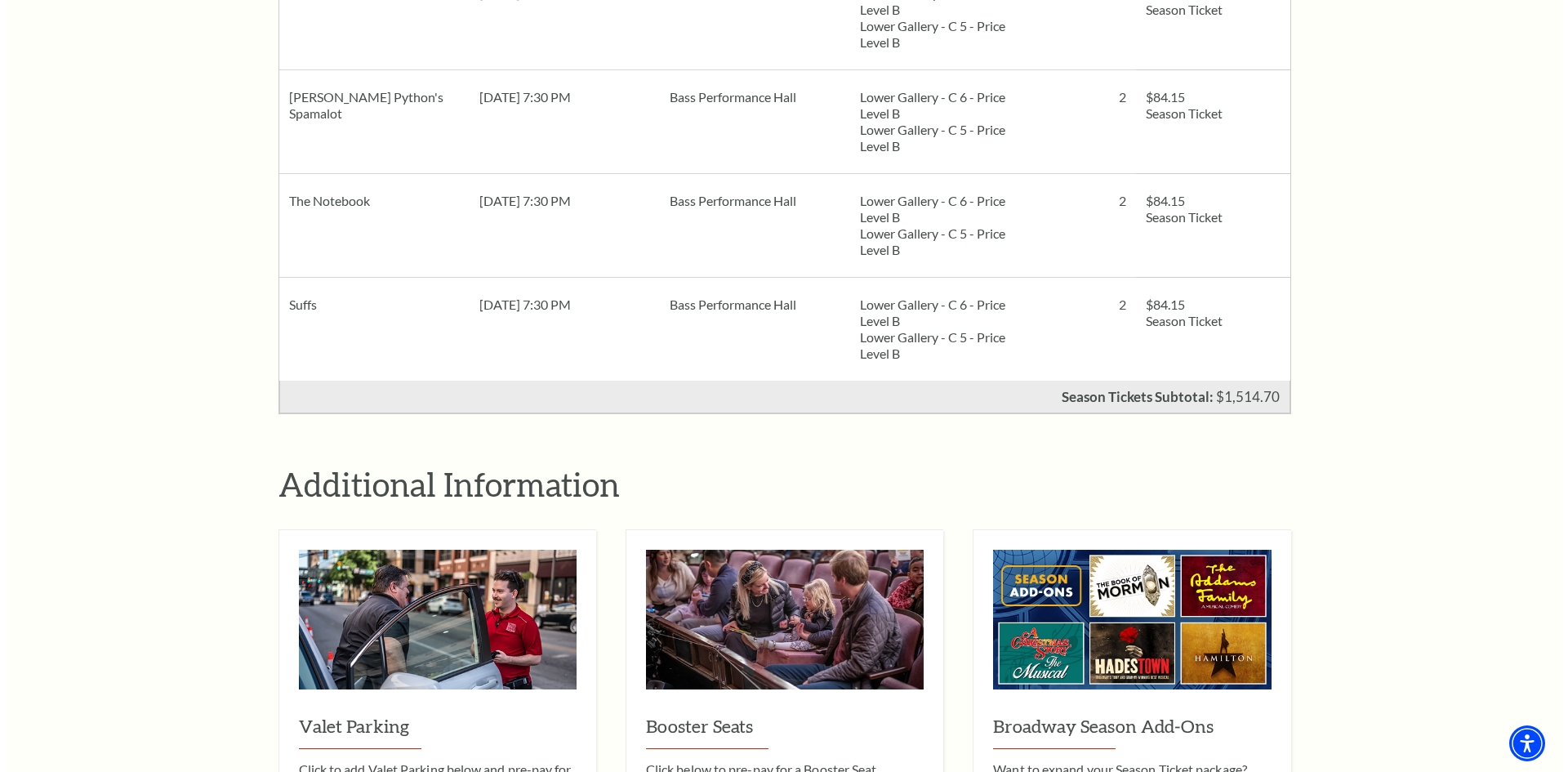
scroll to position [1878, 0]
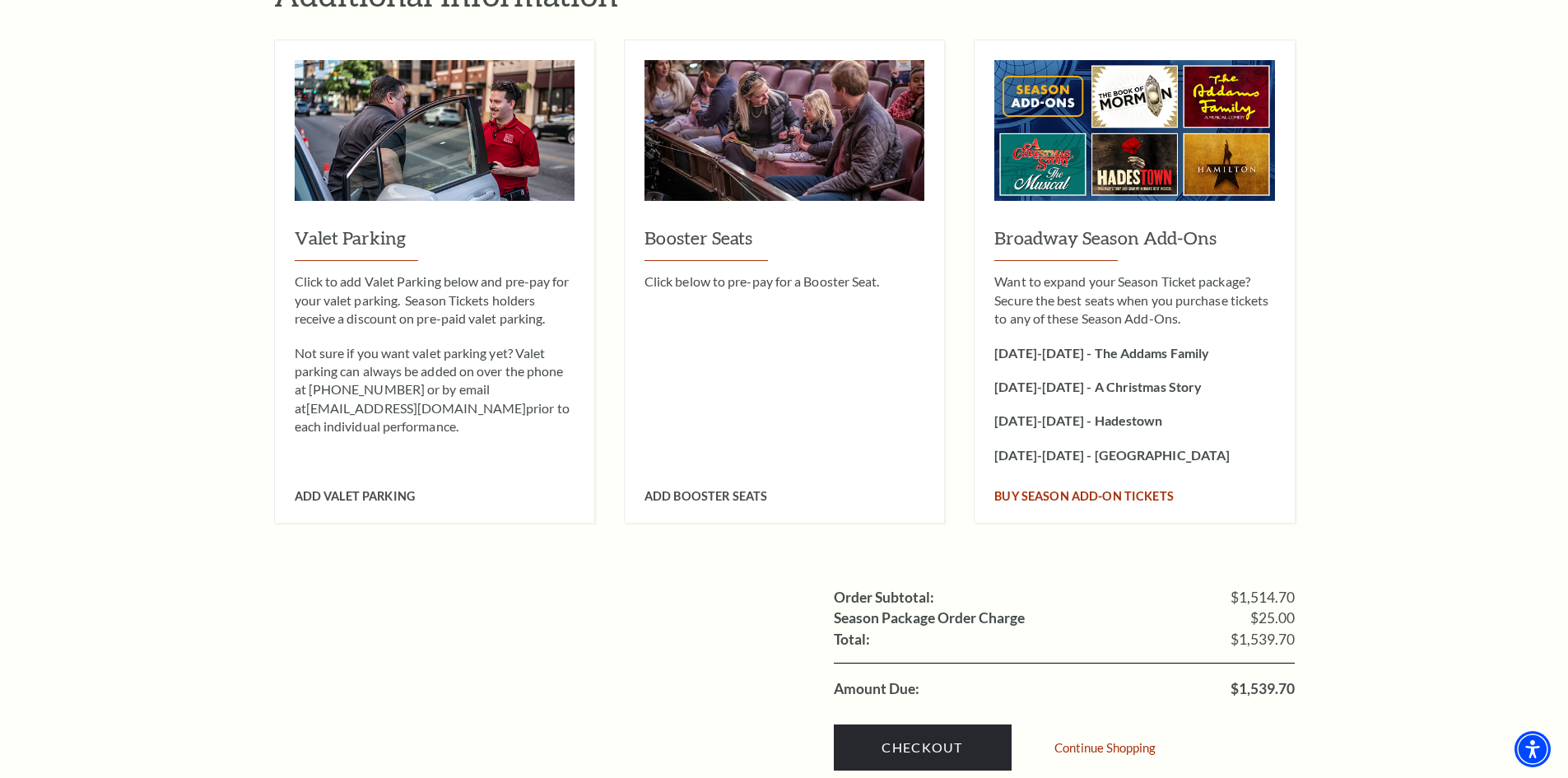
click at [1136, 488] on span "Buy Season Add-On tickets" at bounding box center [1083, 495] width 179 height 14
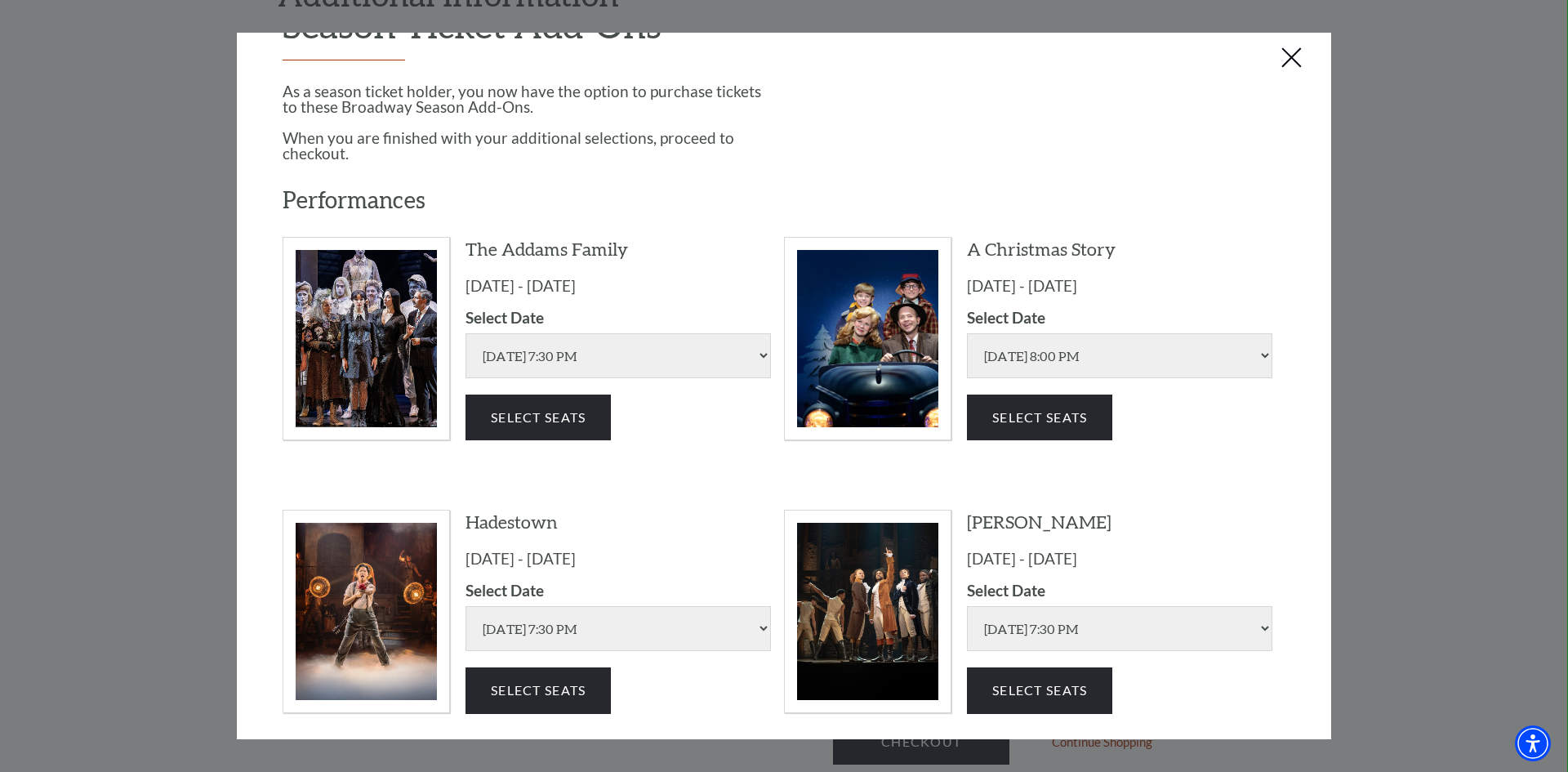
scroll to position [143, 0]
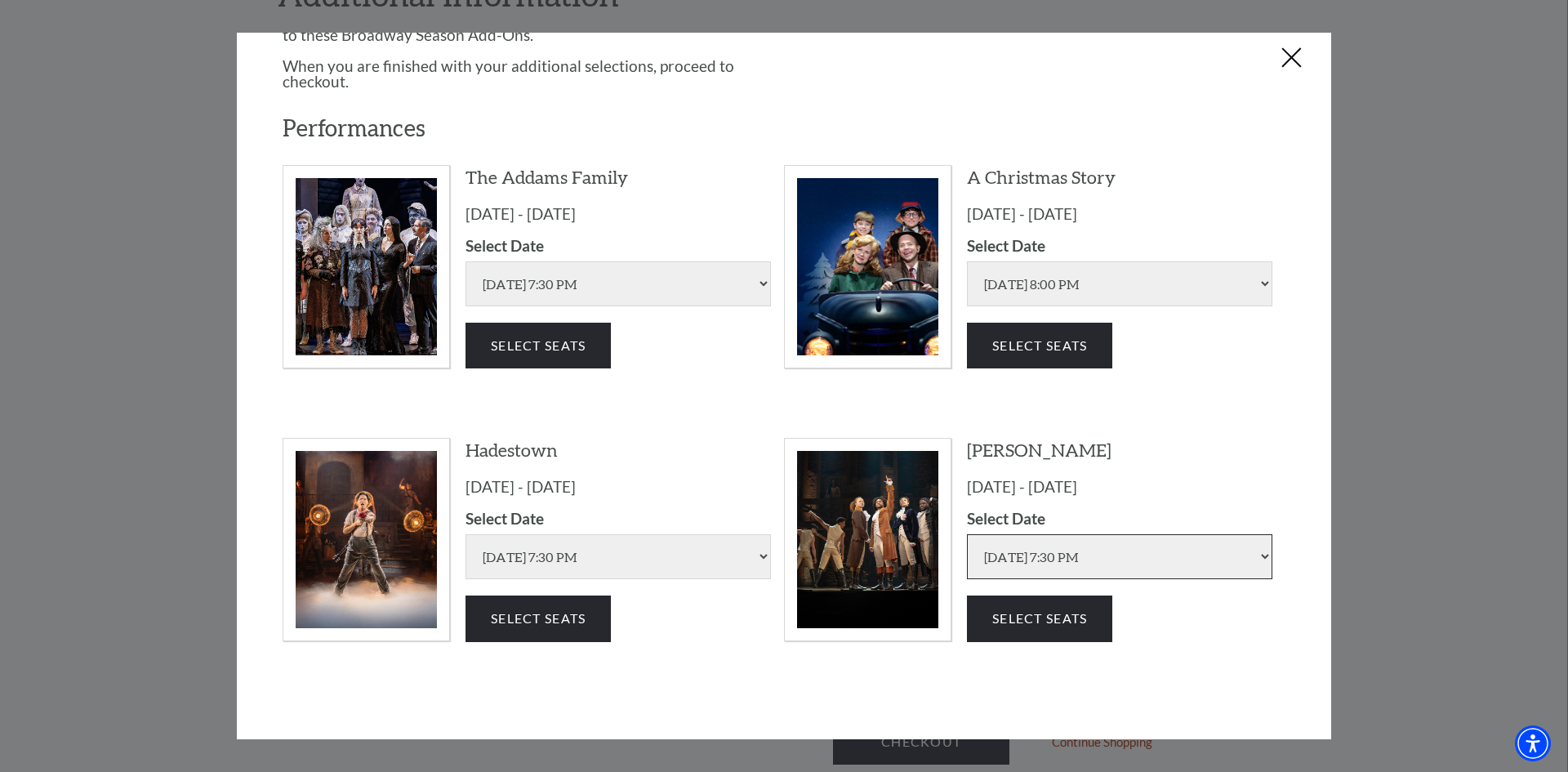
click at [1080, 559] on select "Wednesday Jul 15 2026 | 7:30 PM Thursday Jul 16 2026 | 1:30 PM Thursday Jul 16 …" at bounding box center [1119, 556] width 305 height 45
select select "6315"
click at [967, 534] on select "Wednesday Jul 15 2026 | 7:30 PM Thursday Jul 16 2026 | 1:30 PM Thursday Jul 16 …" at bounding box center [1119, 556] width 305 height 45
click at [1040, 611] on button "Select Seats" at bounding box center [1039, 618] width 145 height 46
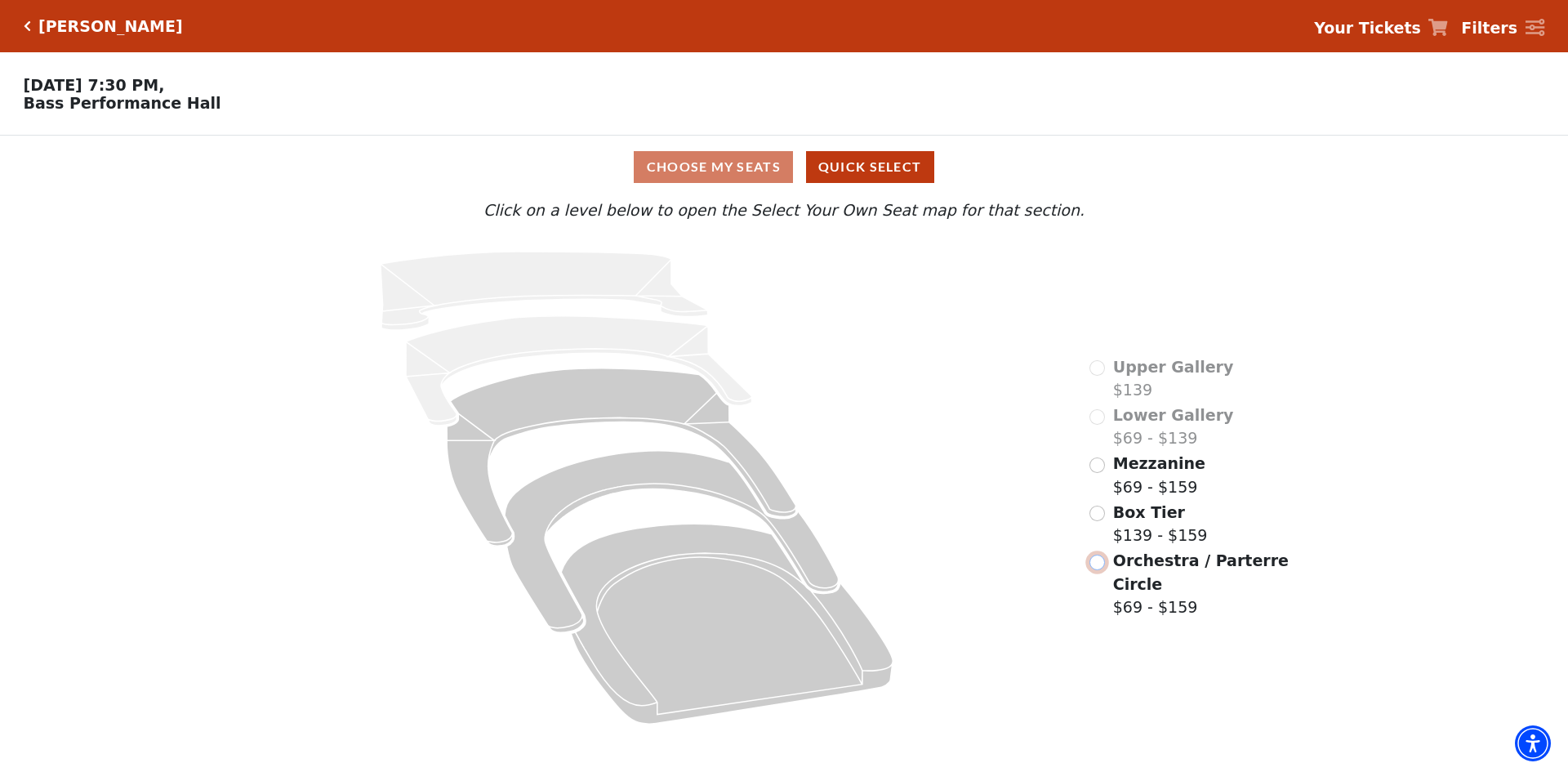
click at [1100, 570] on input "Orchestra / Parterre Circle$69 - $159\a" at bounding box center [1097, 562] width 16 height 16
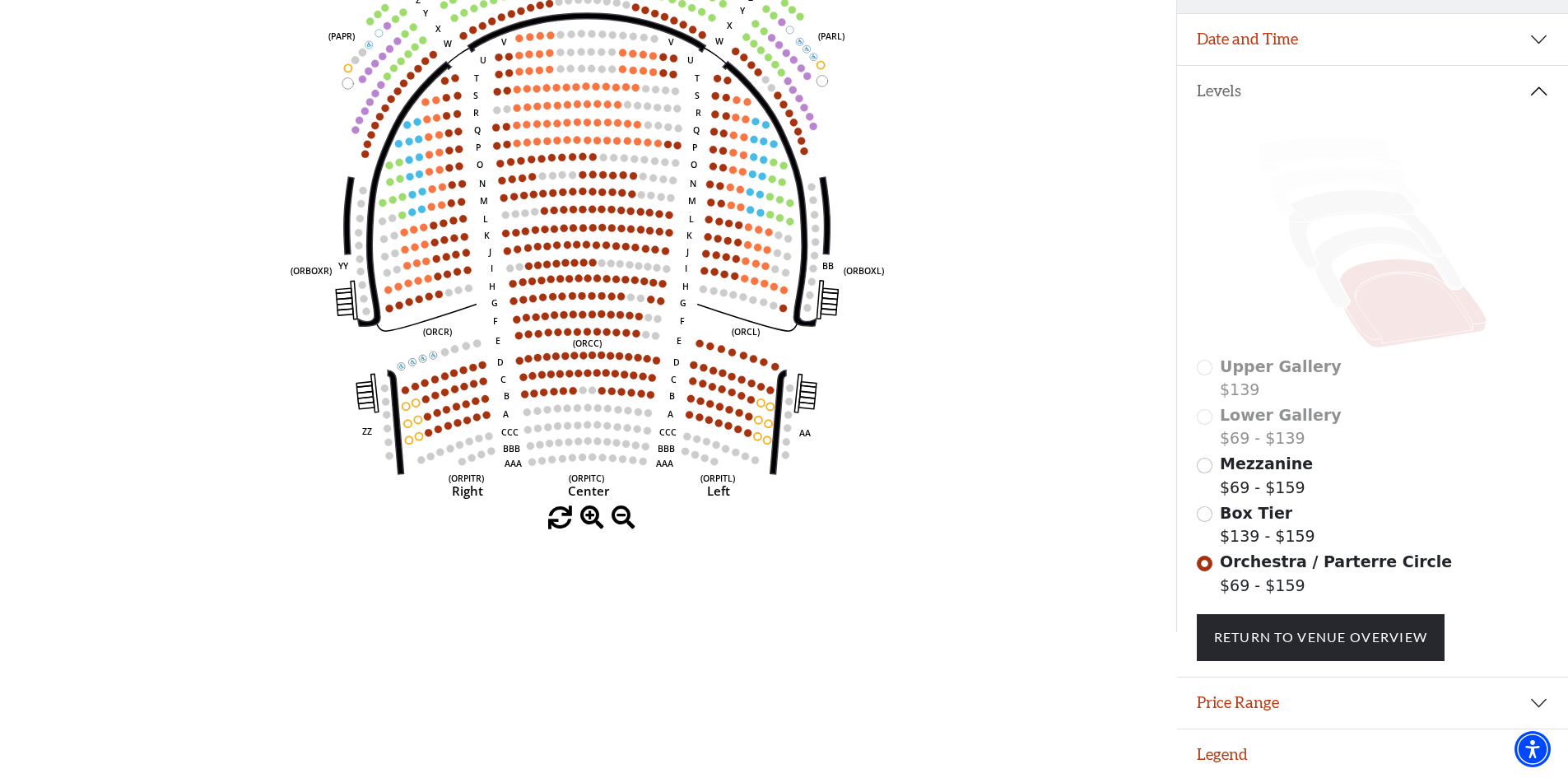
scroll to position [295, 0]
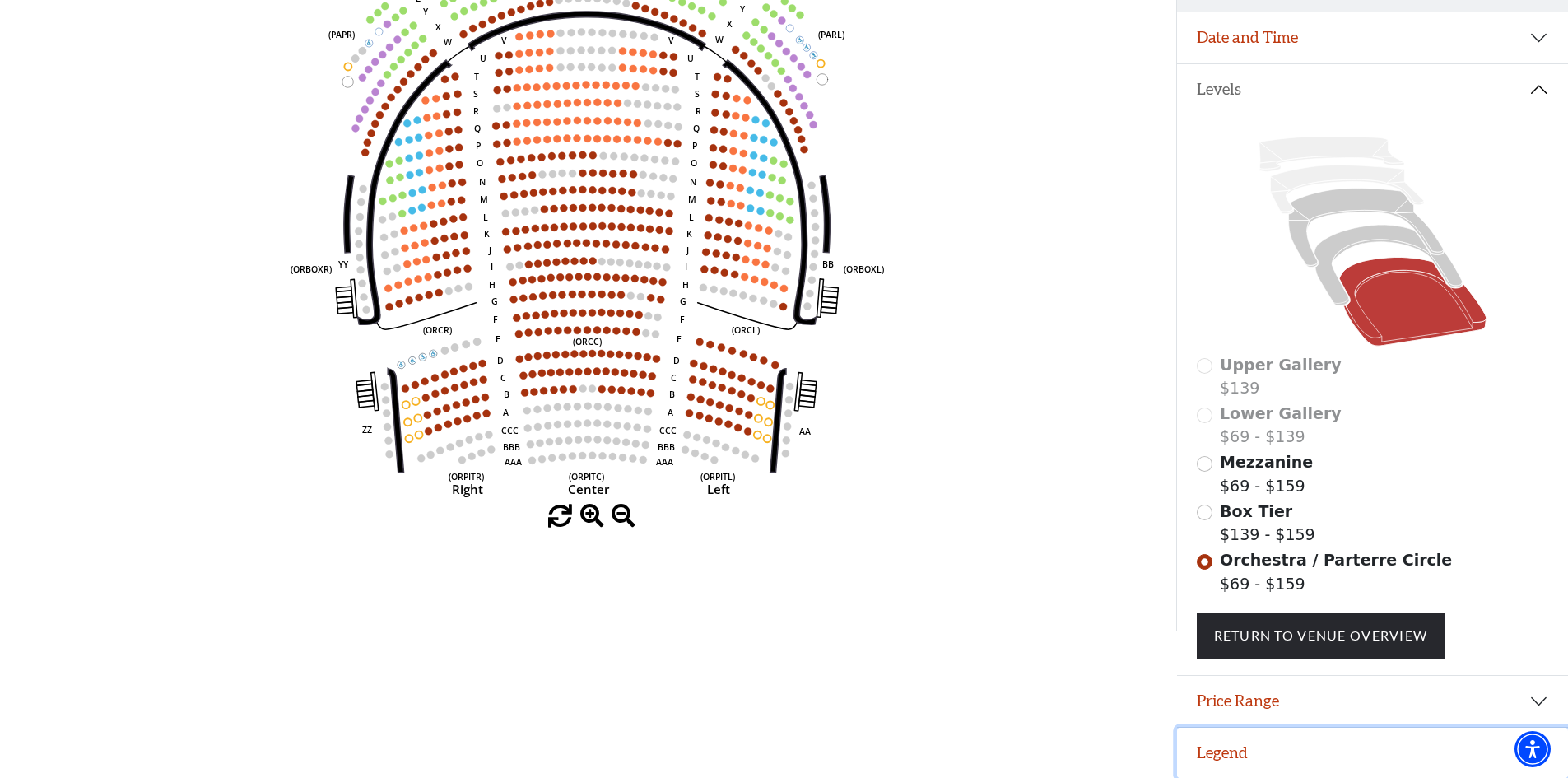
click at [1370, 744] on button "Legend" at bounding box center [1372, 753] width 391 height 51
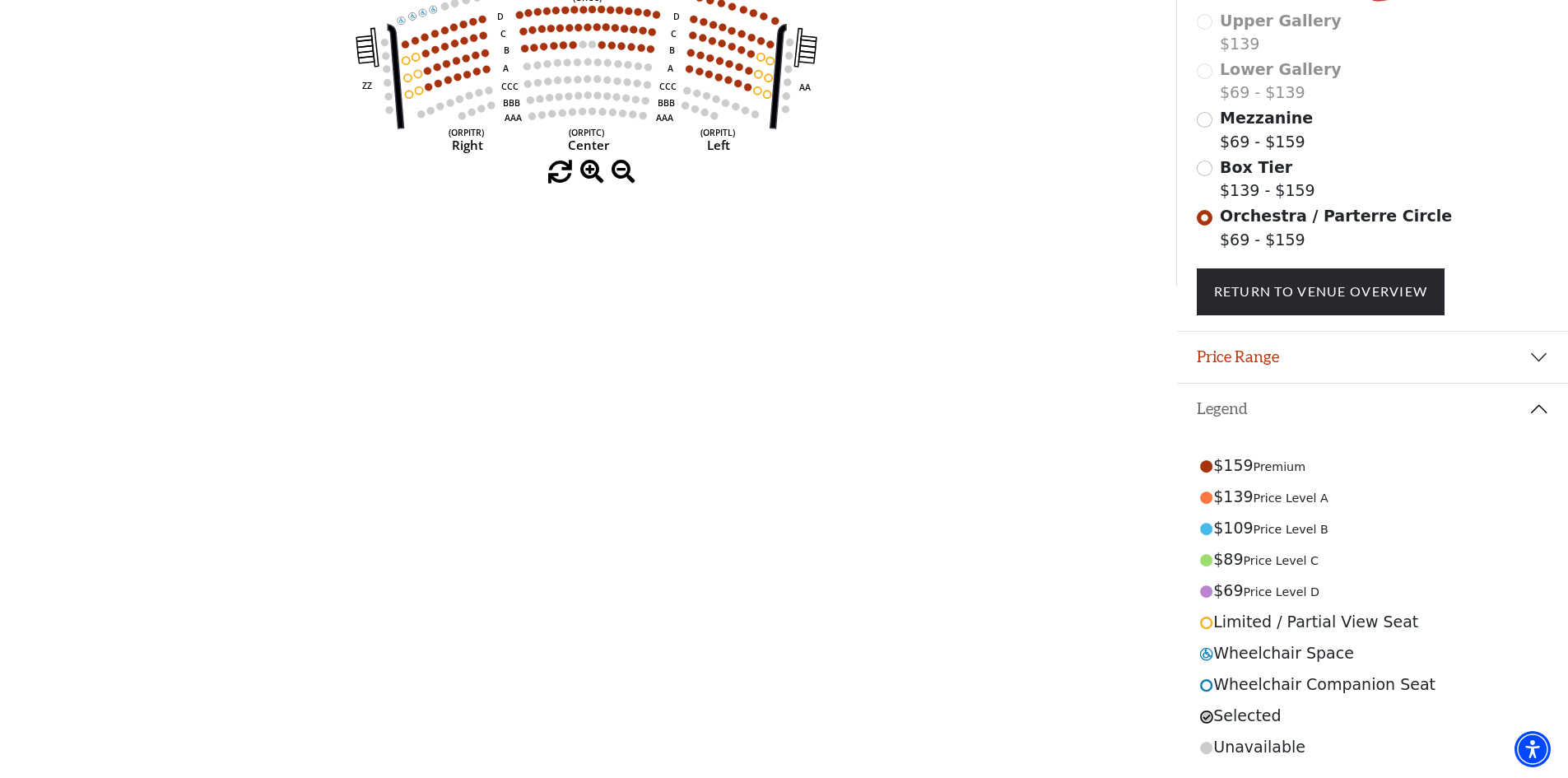
scroll to position [639, 0]
click at [1423, 423] on button "Legend" at bounding box center [1372, 409] width 391 height 51
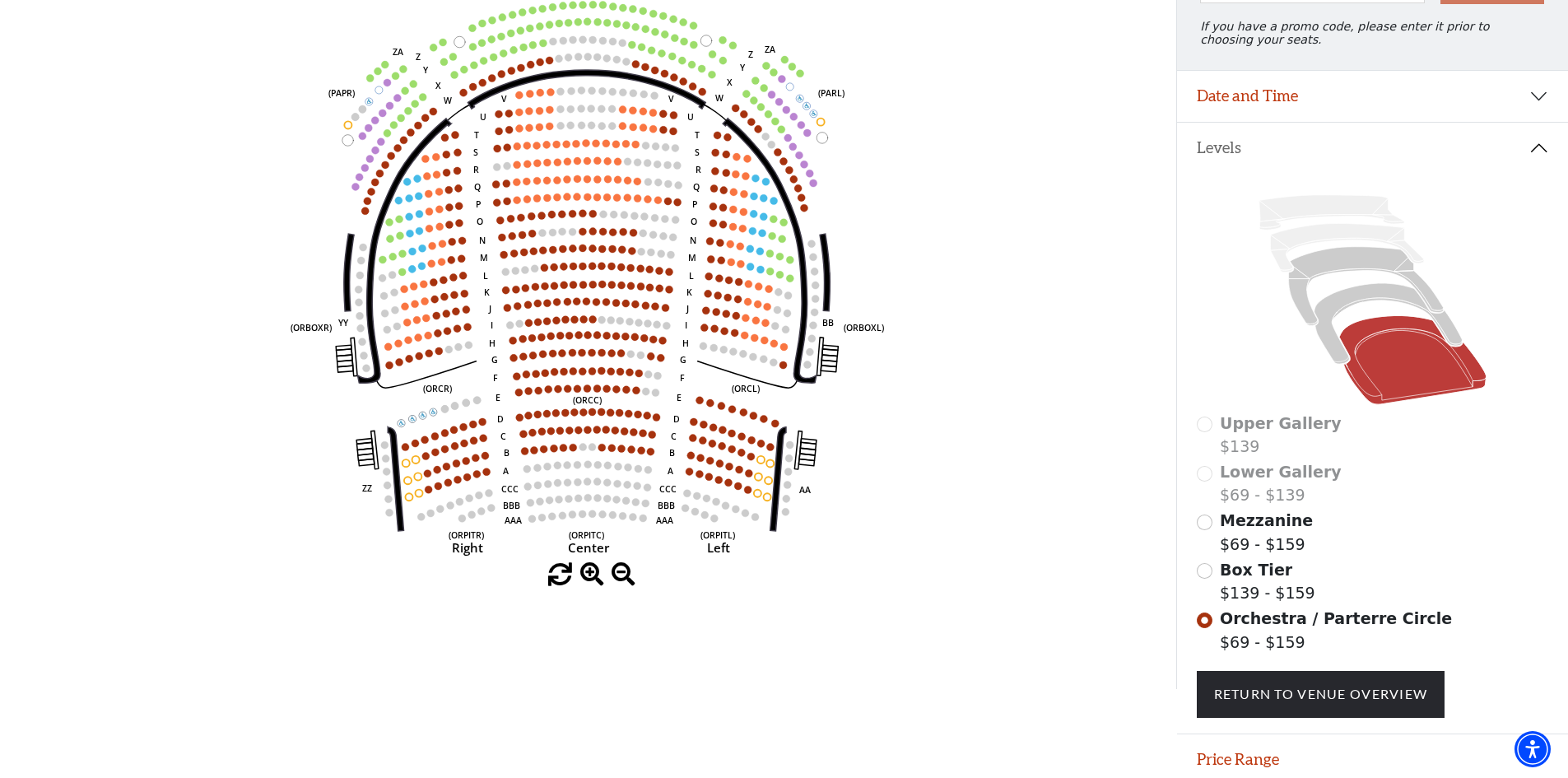
scroll to position [215, 0]
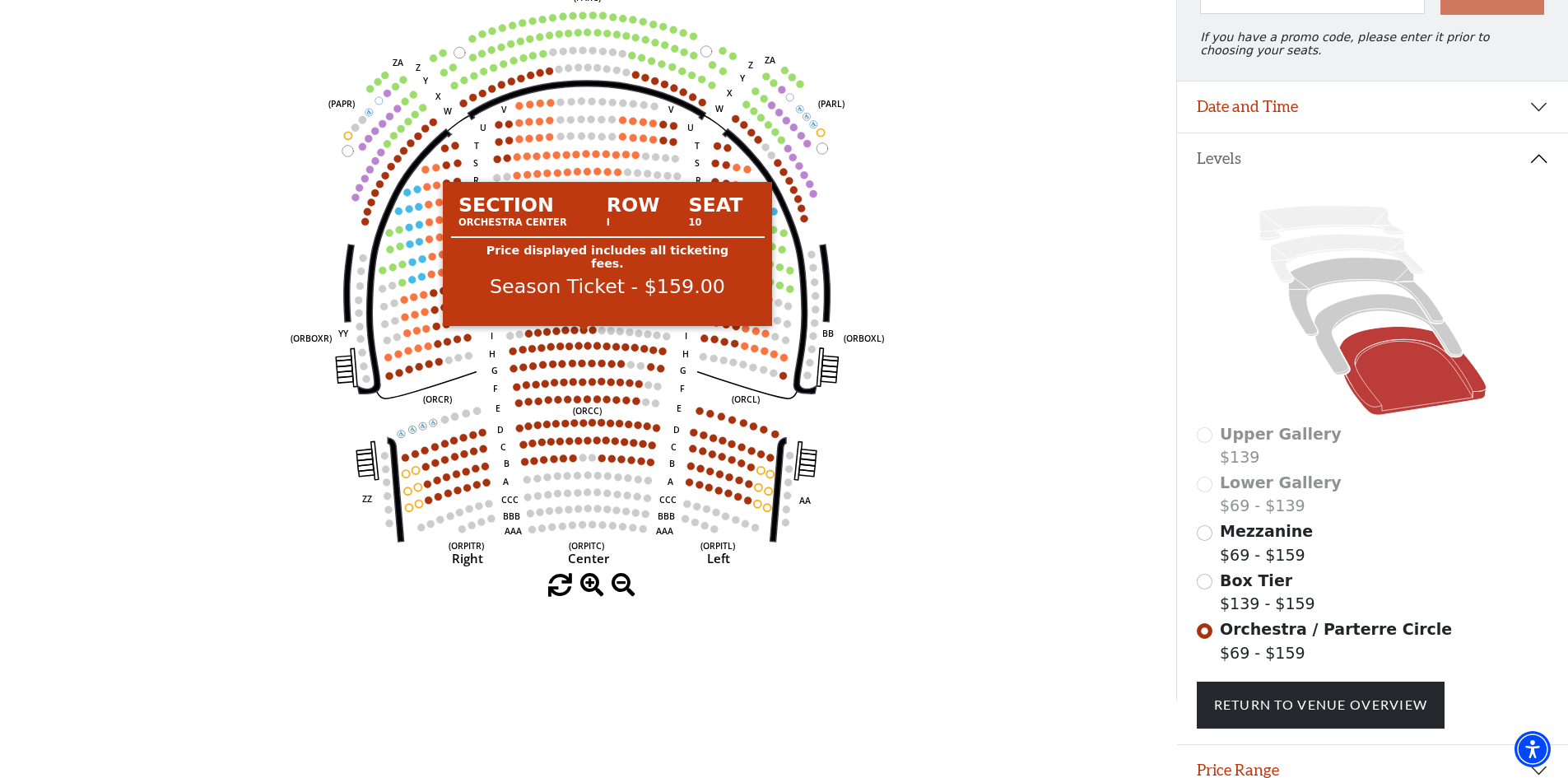
click at [582, 334] on circle at bounding box center [584, 330] width 8 height 7
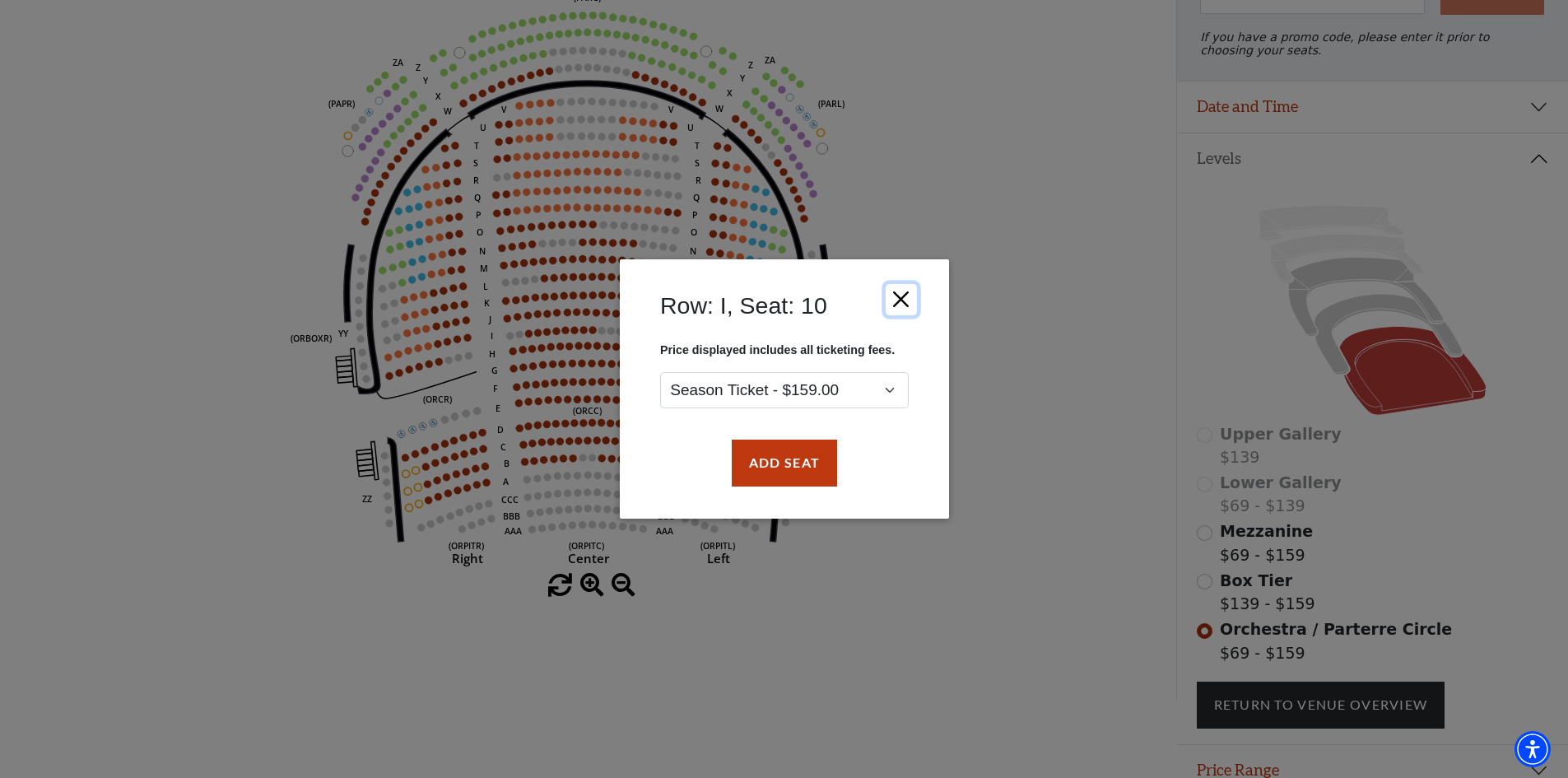
click at [893, 293] on button "Close" at bounding box center [900, 299] width 31 height 31
